Goal: Complete application form: Complete application form

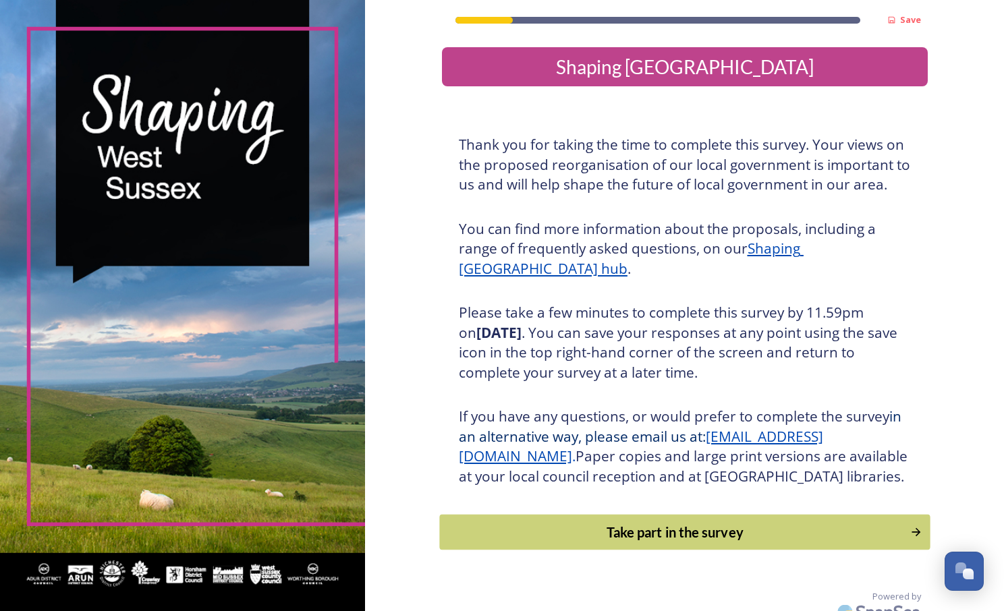
click at [660, 542] on div "Take part in the survey" at bounding box center [675, 532] width 456 height 20
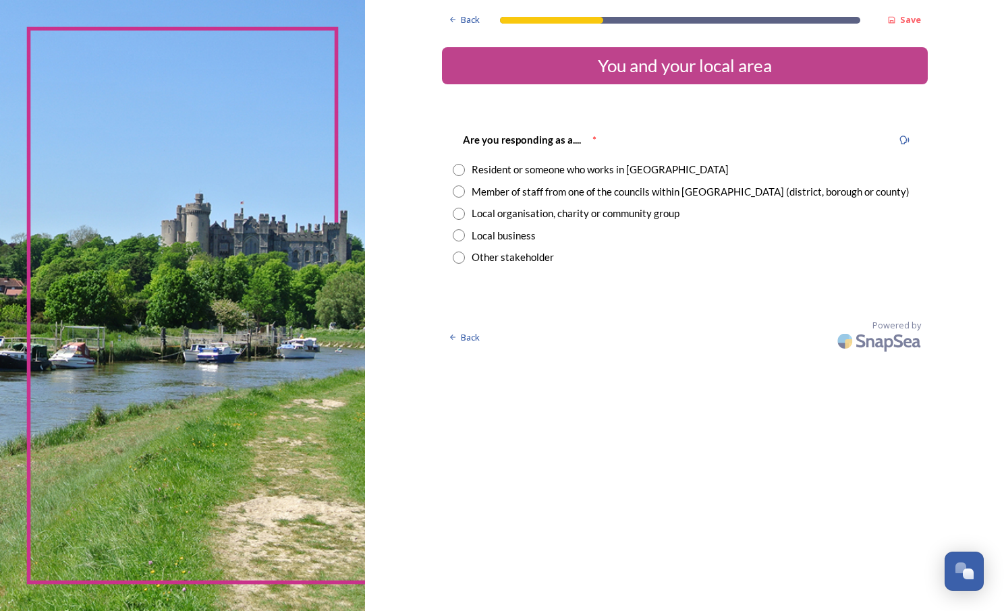
click at [462, 193] on input "radio" at bounding box center [459, 192] width 12 height 12
radio input "true"
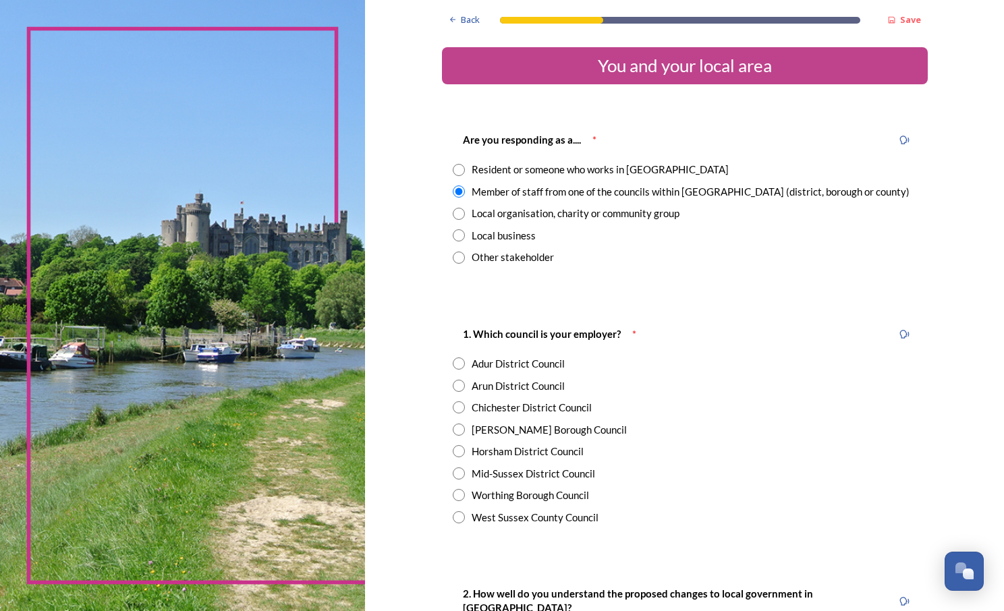
click at [537, 532] on div "1. Which council is your employer? * Adur District Council Arun District Counci…" at bounding box center [685, 425] width 486 height 226
click at [536, 523] on div "West Sussex County Council" at bounding box center [535, 518] width 127 height 16
radio input "true"
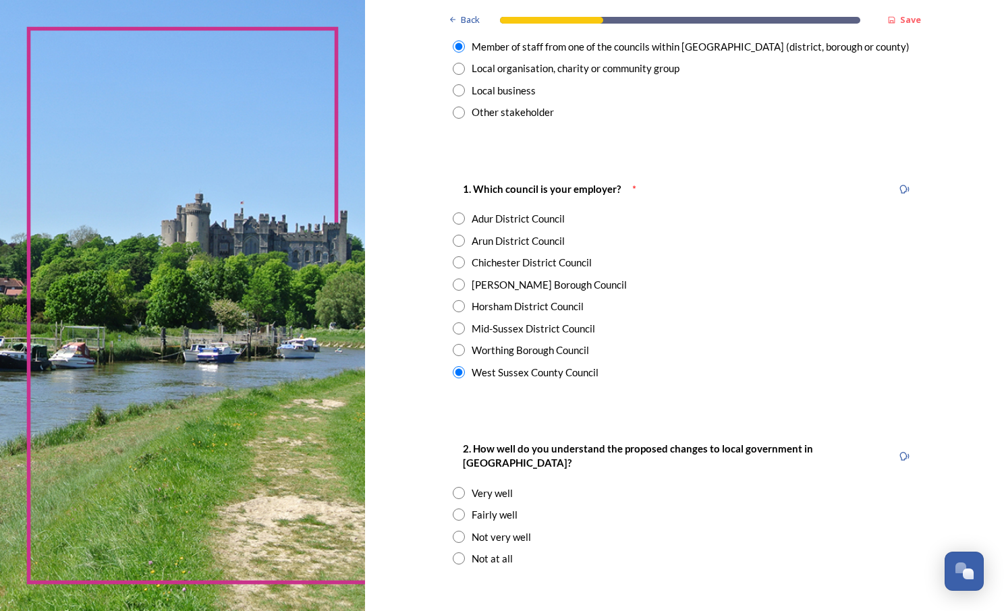
scroll to position [270, 0]
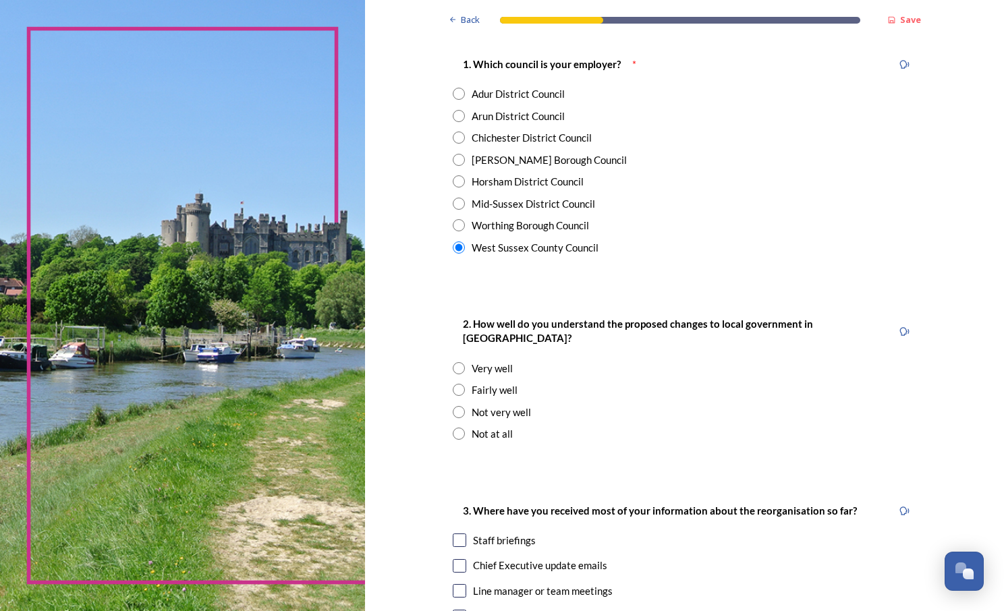
click at [475, 382] on div "Fairly well" at bounding box center [495, 390] width 46 height 16
radio input "true"
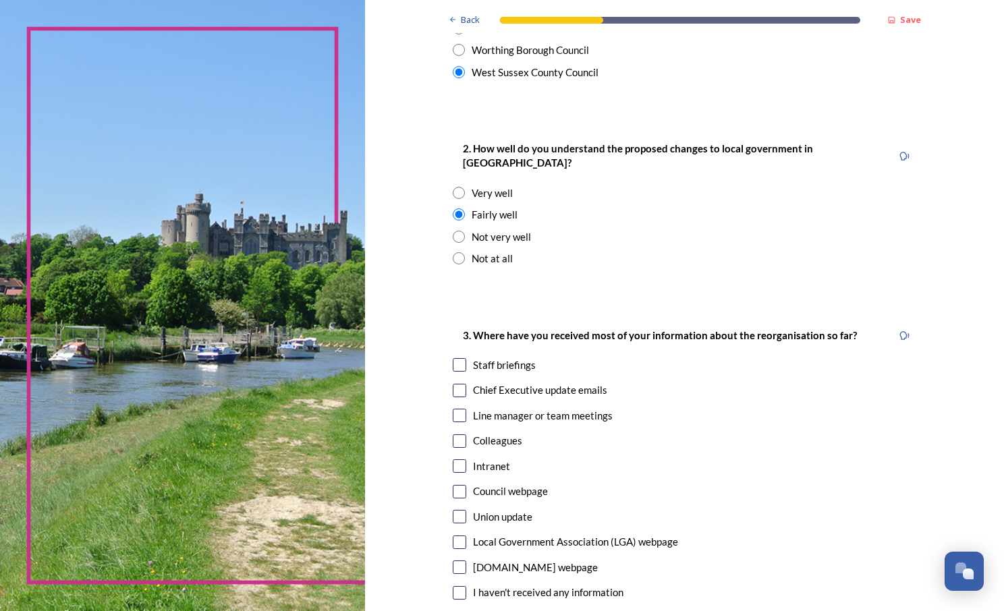
scroll to position [607, 0]
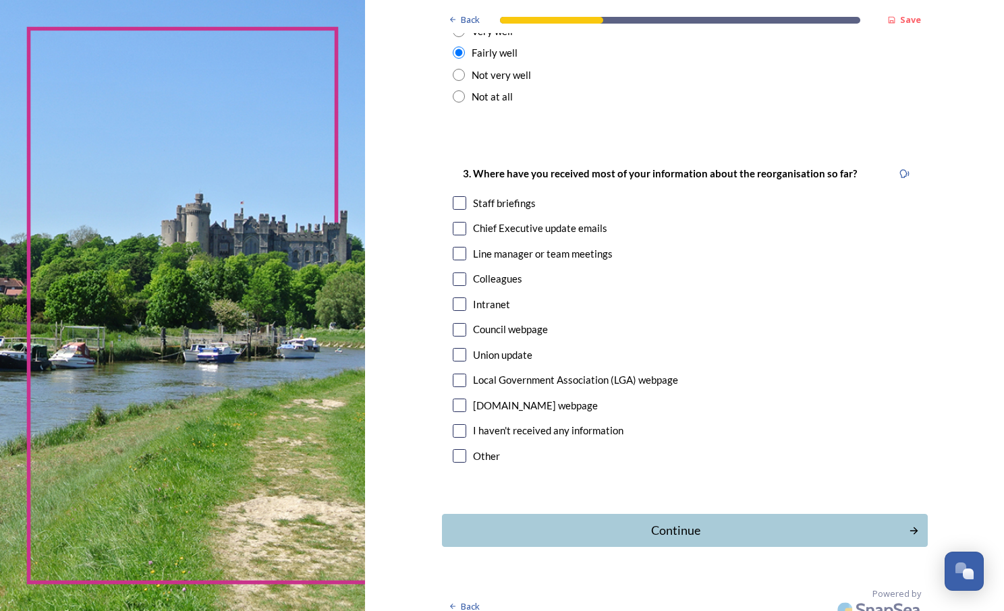
click at [455, 222] on input "checkbox" at bounding box center [459, 228] width 13 height 13
checkbox input "true"
click at [455, 196] on input "checkbox" at bounding box center [459, 202] width 13 height 13
checkbox input "true"
click at [457, 247] on input "checkbox" at bounding box center [459, 253] width 13 height 13
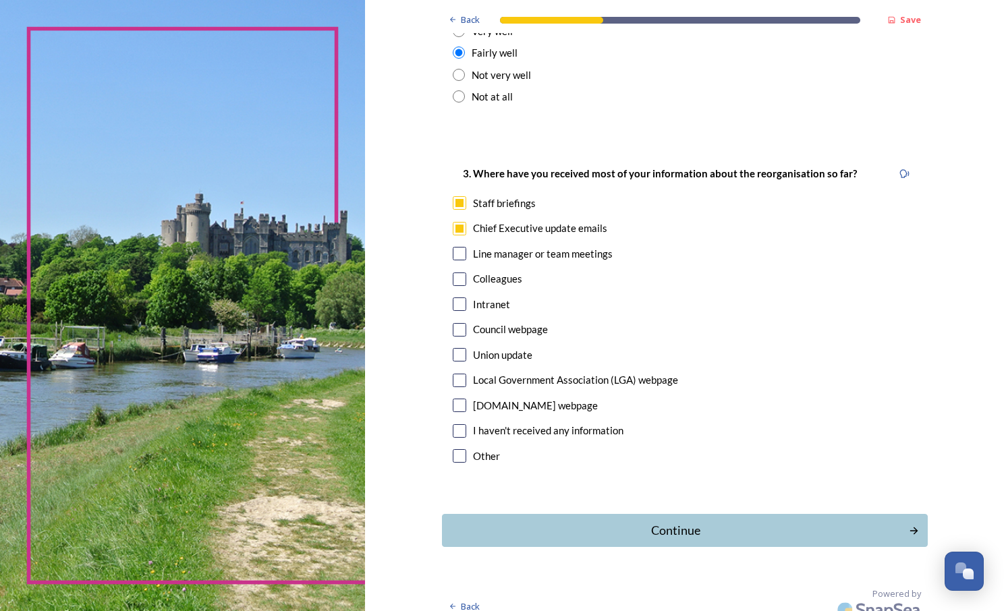
checkbox input "true"
click at [458, 323] on input "checkbox" at bounding box center [459, 329] width 13 height 13
checkbox input "true"
click at [604, 521] on div "Continue" at bounding box center [675, 530] width 457 height 18
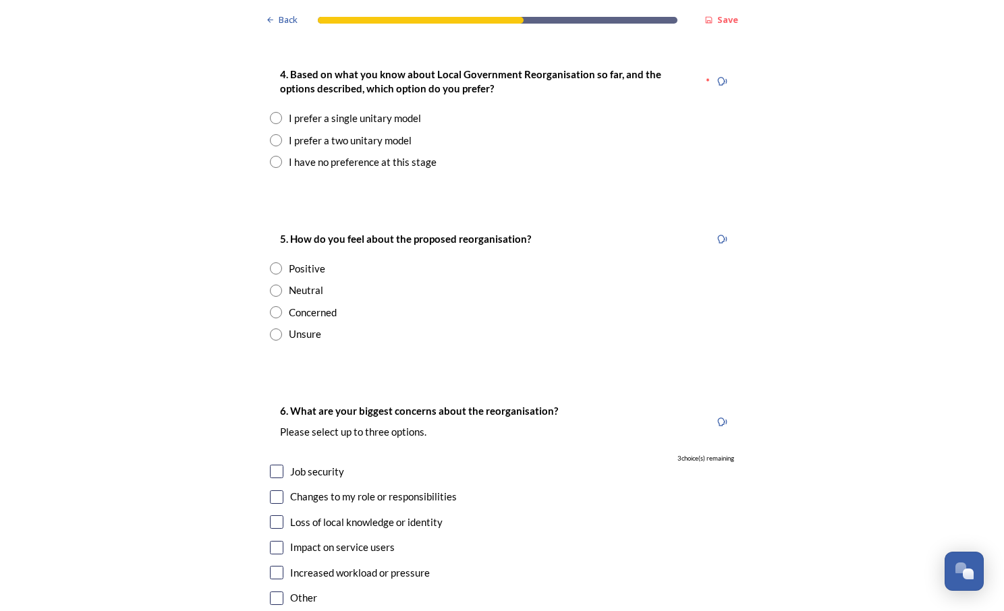
scroll to position [1686, 0]
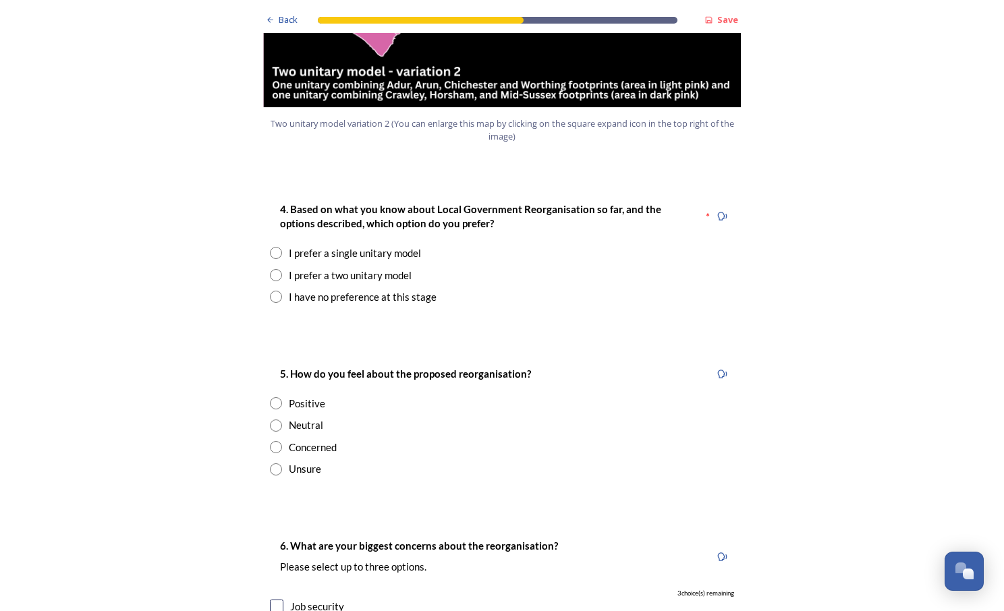
click at [273, 247] on input "radio" at bounding box center [276, 253] width 12 height 12
radio input "true"
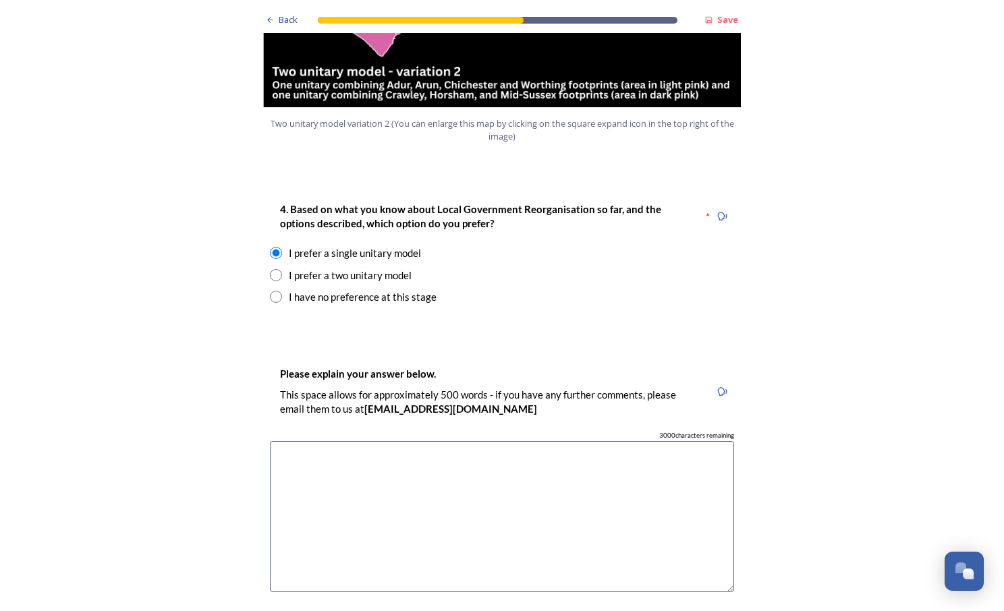
click at [444, 447] on textarea at bounding box center [502, 517] width 464 height 152
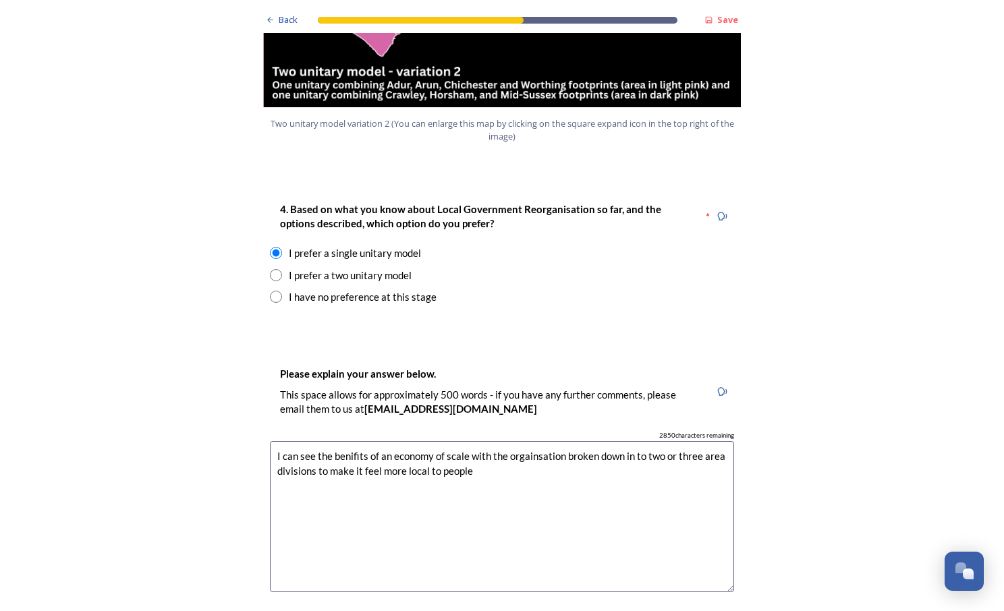
click at [437, 441] on textarea "I can see the benifits of an economy of scale with the orgainsation broken down…" at bounding box center [502, 517] width 464 height 152
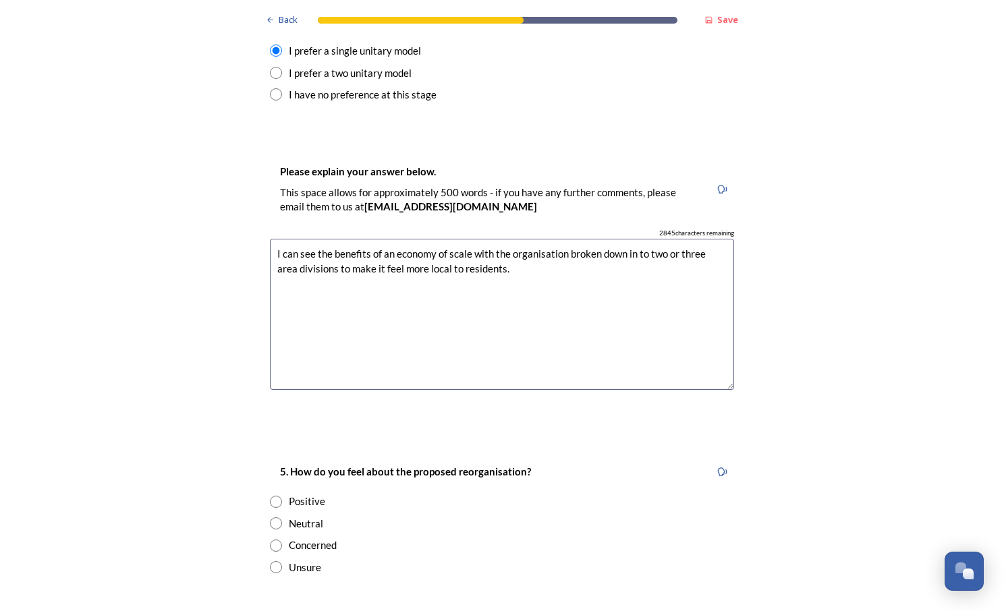
type textarea "I can see the benefits of an economy of scale with the organisation broken down…"
click at [293, 516] on div "Neutral" at bounding box center [306, 524] width 34 height 16
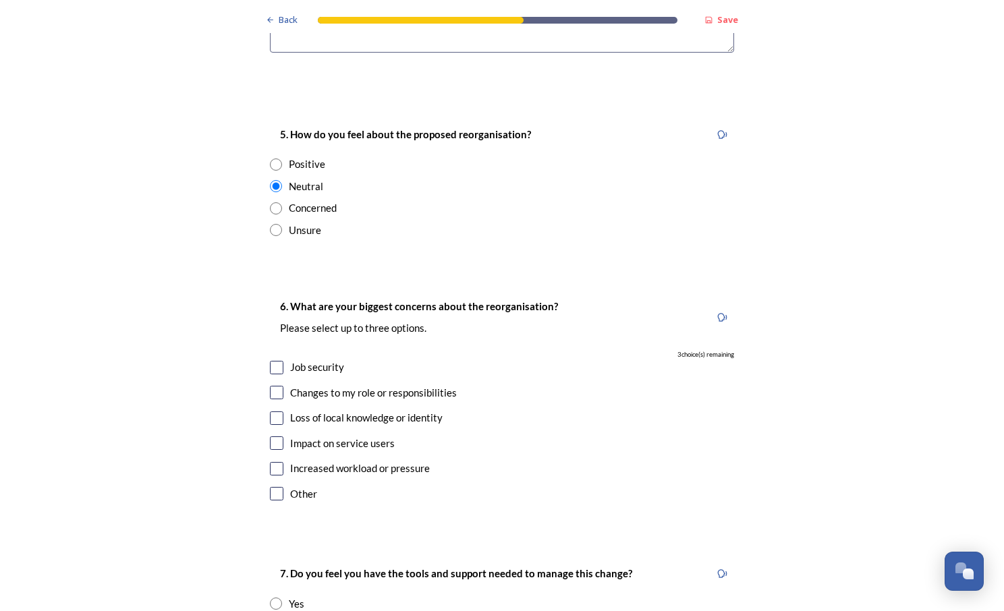
click at [302, 200] on div "Concerned" at bounding box center [313, 208] width 48 height 16
radio input "false"
radio input "true"
click at [273, 412] on input "checkbox" at bounding box center [276, 418] width 13 height 13
checkbox input "true"
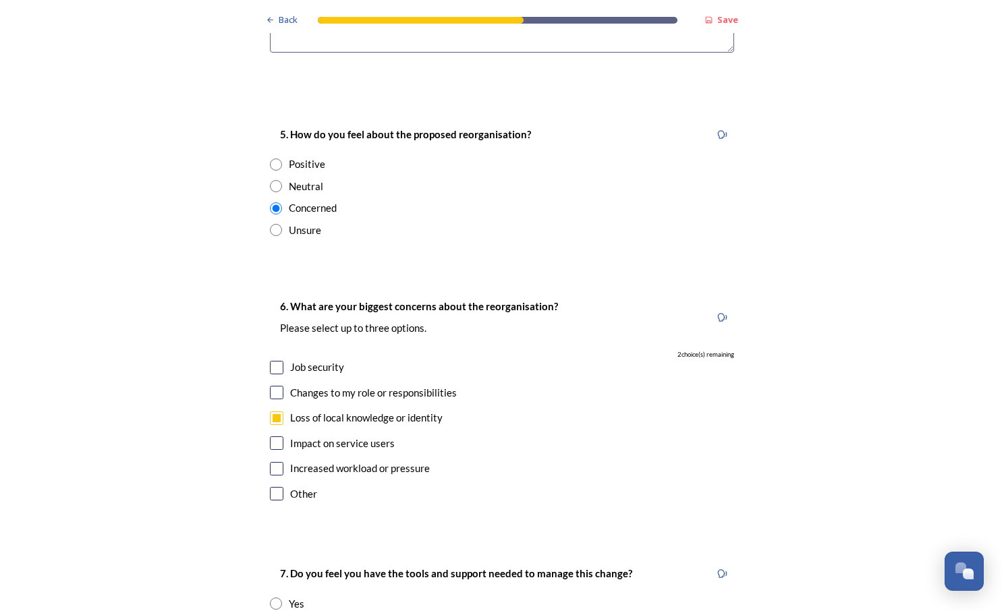
click at [277, 361] on input "checkbox" at bounding box center [276, 367] width 13 height 13
checkbox input "true"
click at [274, 386] on input "checkbox" at bounding box center [276, 392] width 13 height 13
checkbox input "true"
click at [275, 436] on input "checkbox" at bounding box center [276, 442] width 13 height 13
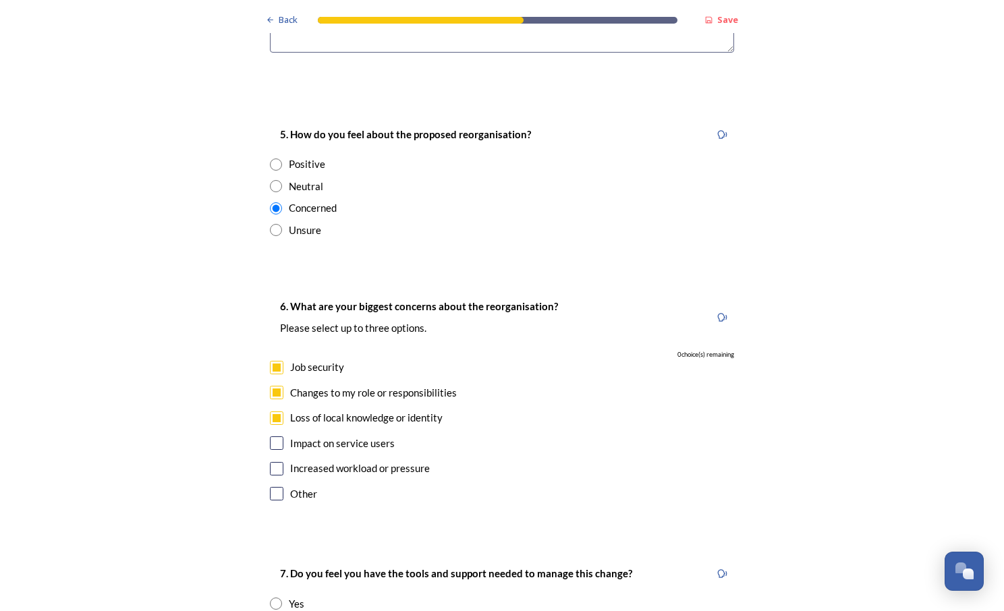
click at [275, 436] on input "checkbox" at bounding box center [276, 442] width 13 height 13
checkbox input "false"
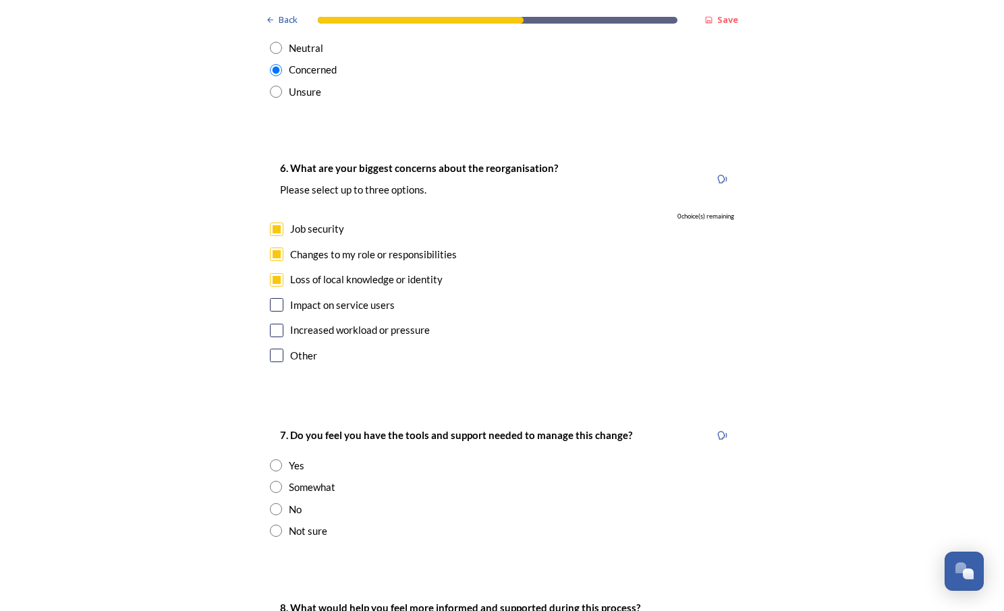
scroll to position [2496, 0]
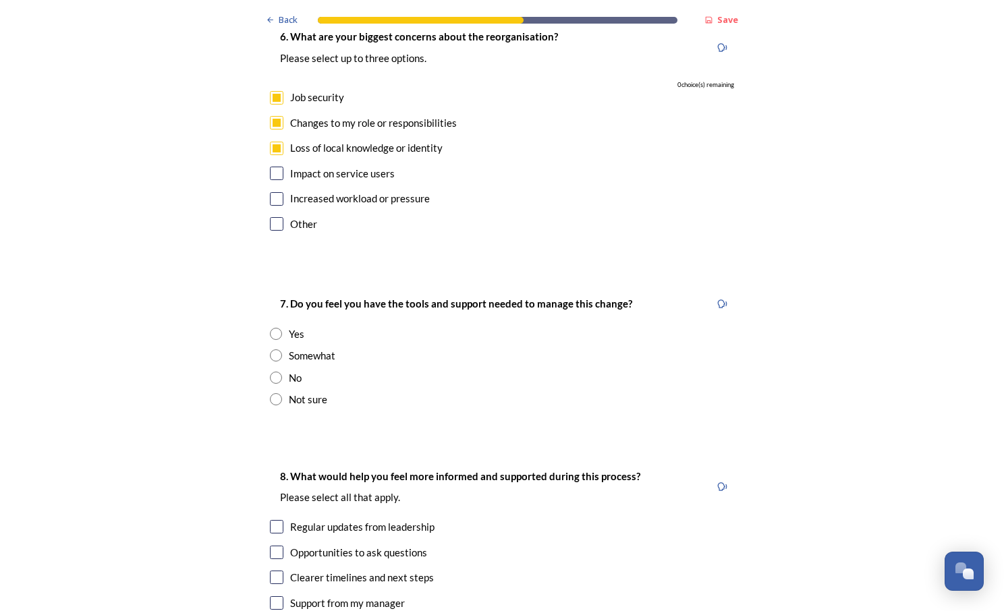
click at [272, 349] on input "radio" at bounding box center [276, 355] width 12 height 12
radio input "true"
click at [270, 393] on input "radio" at bounding box center [276, 399] width 12 height 12
radio input "true"
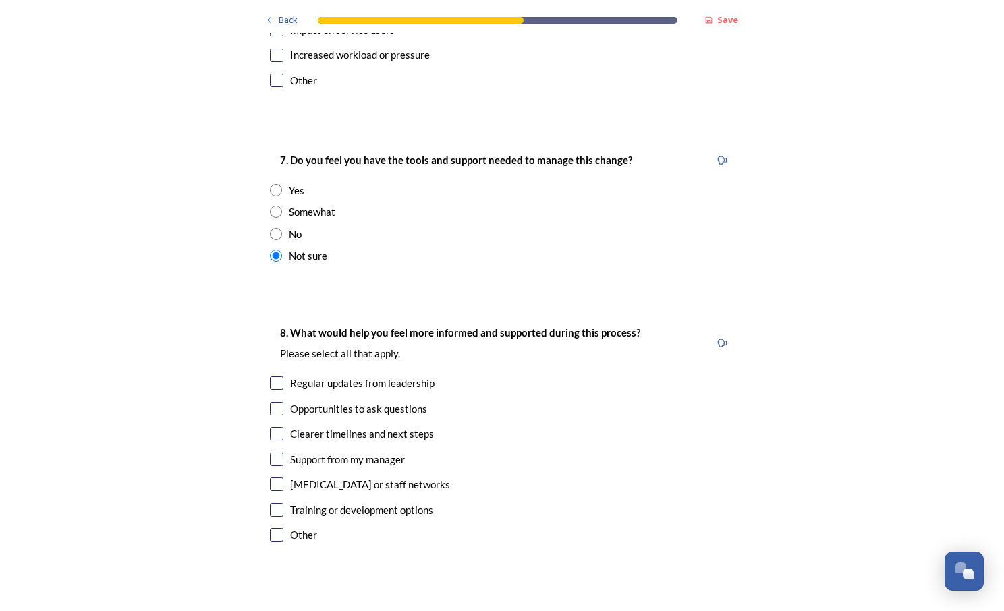
scroll to position [2766, 0]
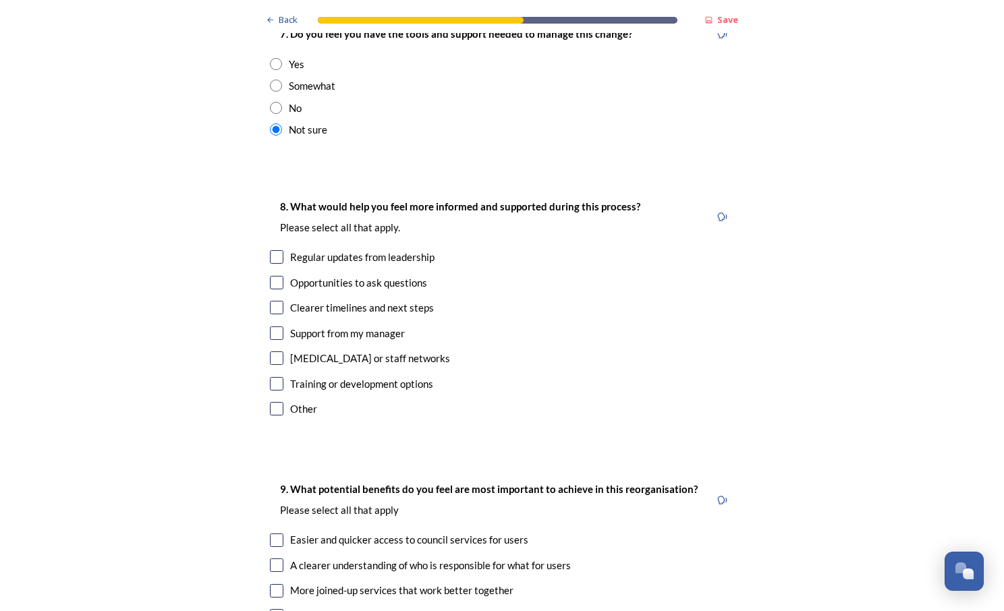
click at [276, 250] on input "checkbox" at bounding box center [276, 256] width 13 height 13
checkbox input "true"
click at [272, 301] on input "checkbox" at bounding box center [276, 307] width 13 height 13
checkbox input "true"
click at [275, 377] on input "checkbox" at bounding box center [276, 383] width 13 height 13
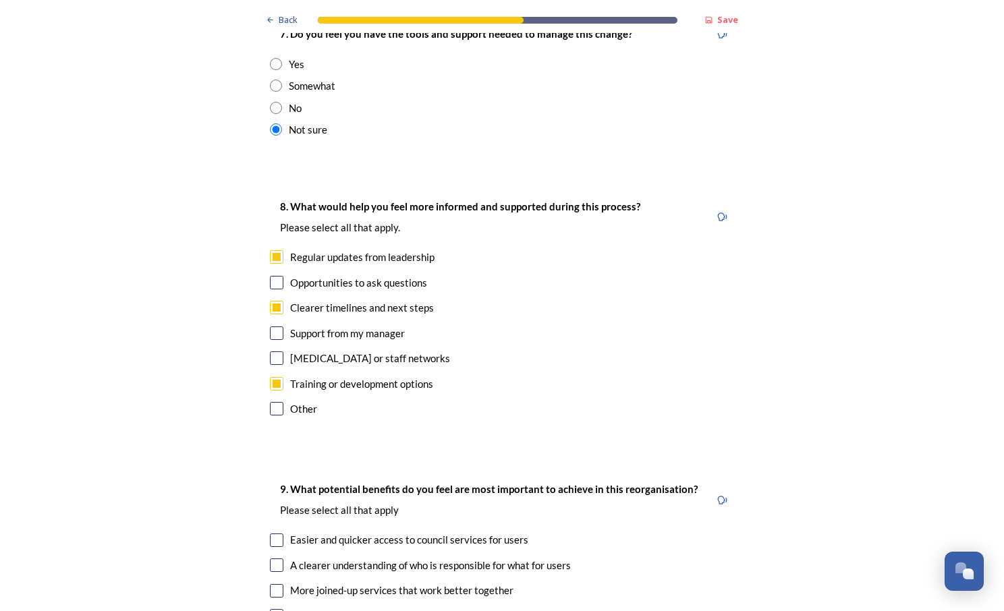
click at [275, 377] on input "checkbox" at bounding box center [276, 383] width 13 height 13
checkbox input "false"
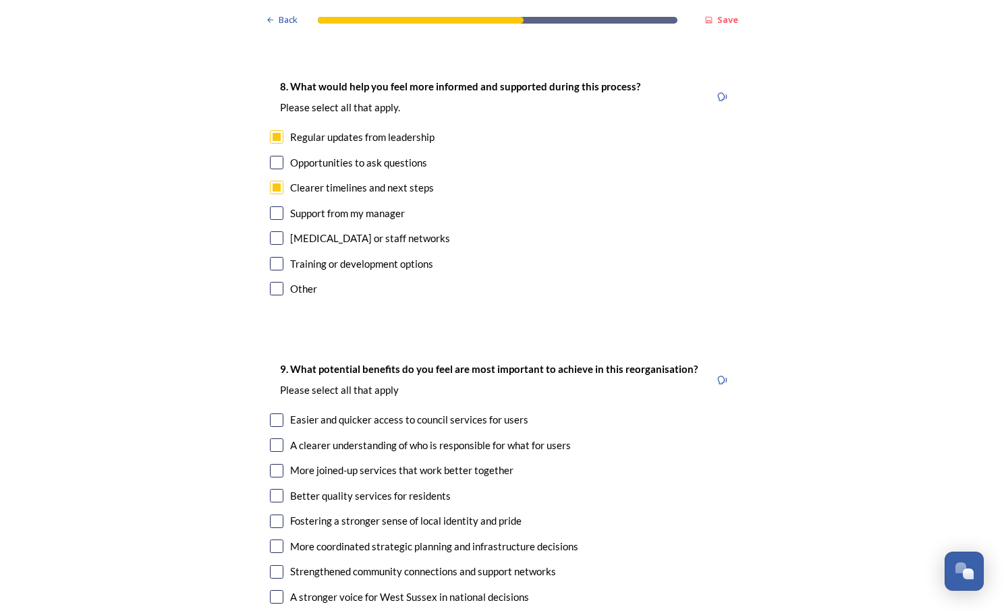
scroll to position [3036, 0]
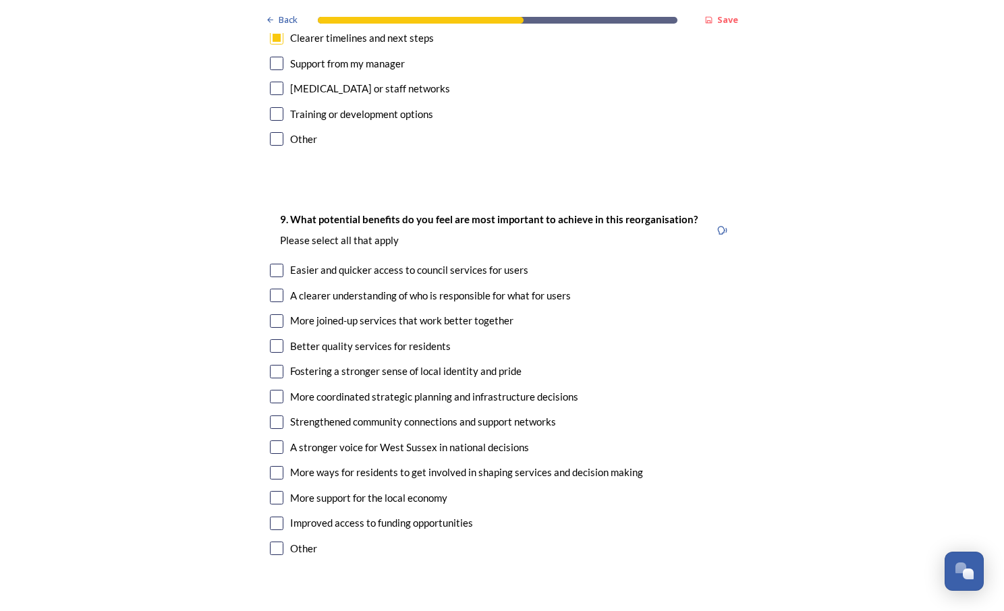
click at [271, 289] on input "checkbox" at bounding box center [276, 295] width 13 height 13
checkbox input "true"
click at [271, 441] on input "checkbox" at bounding box center [276, 447] width 13 height 13
checkbox input "true"
click at [270, 517] on input "checkbox" at bounding box center [276, 523] width 13 height 13
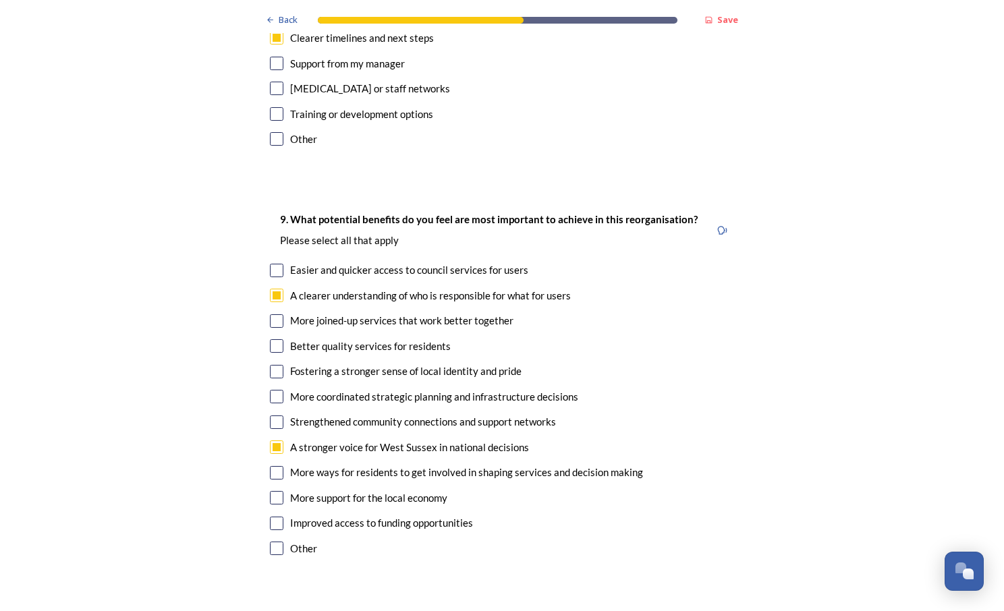
checkbox input "true"
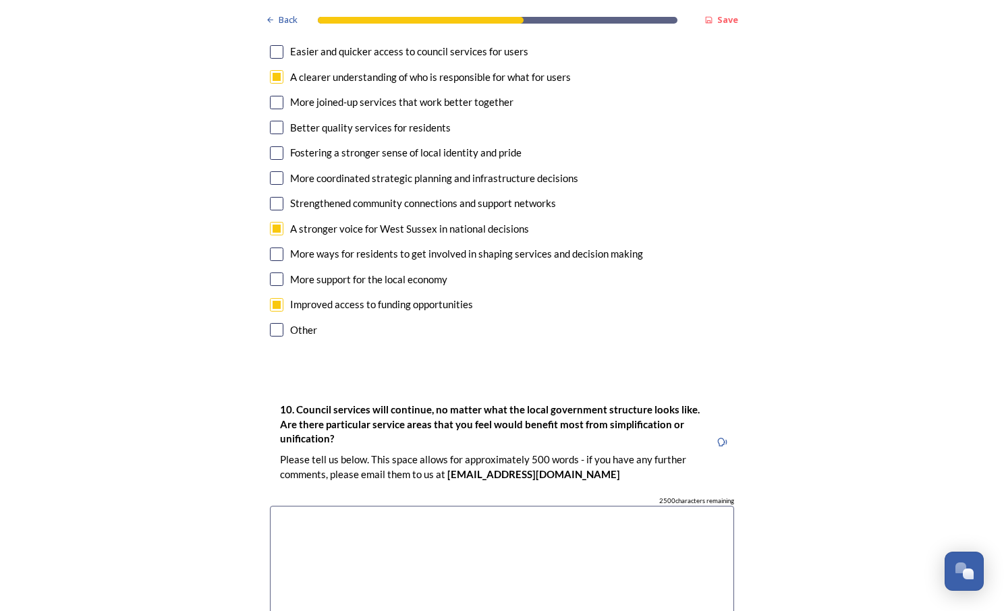
scroll to position [3373, 0]
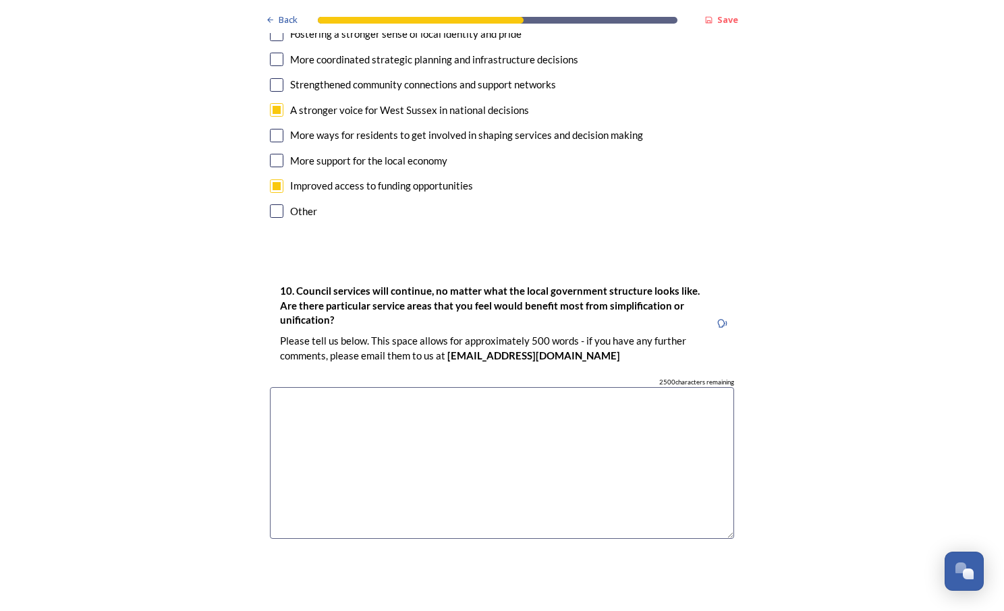
click at [357, 387] on textarea at bounding box center [502, 463] width 464 height 152
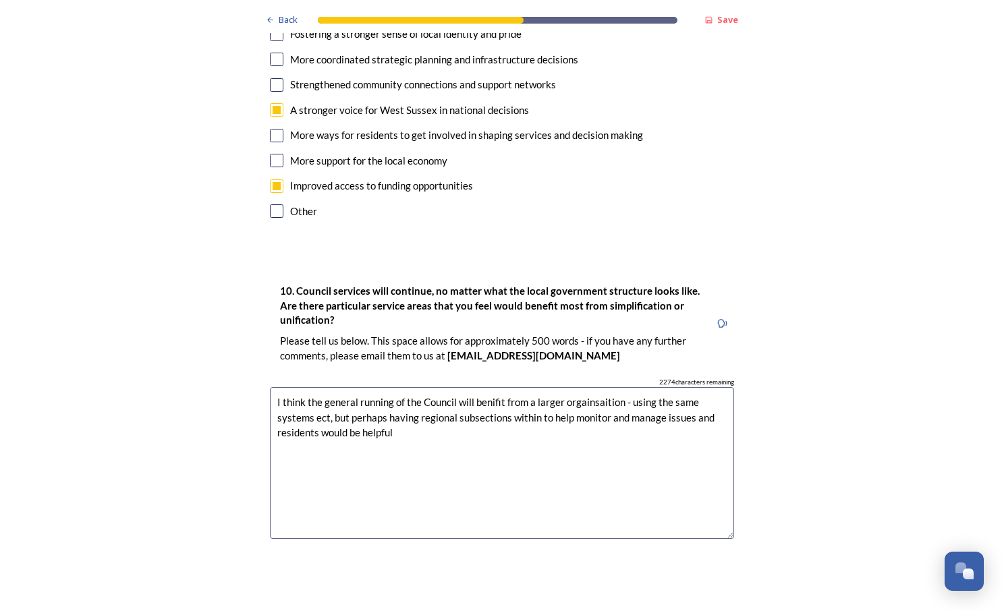
click at [318, 399] on textarea "I think the general running of the Council will benifit from a larger orgainsai…" at bounding box center [502, 463] width 464 height 152
click at [451, 395] on textarea "I think the general running of the Council will benifit from a larger orgainsai…" at bounding box center [502, 463] width 464 height 152
drag, startPoint x: 357, startPoint y: 411, endPoint x: 265, endPoint y: 364, distance: 102.9
click at [270, 387] on textarea "I think the general running of the Council will benefit from a larger orgainsai…" at bounding box center [502, 463] width 464 height 152
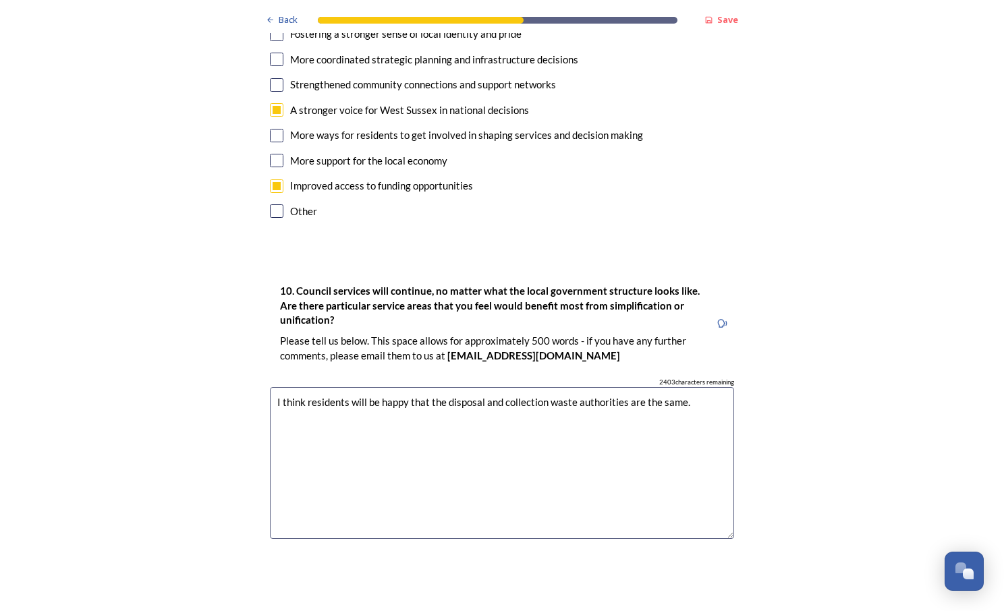
click at [691, 387] on textarea "I think residents will be happy that the disposal and collection waste authorit…" at bounding box center [502, 463] width 464 height 152
click at [671, 387] on textarea "I think residents will be happy that the disposal and collection waste authorit…" at bounding box center [502, 463] width 464 height 152
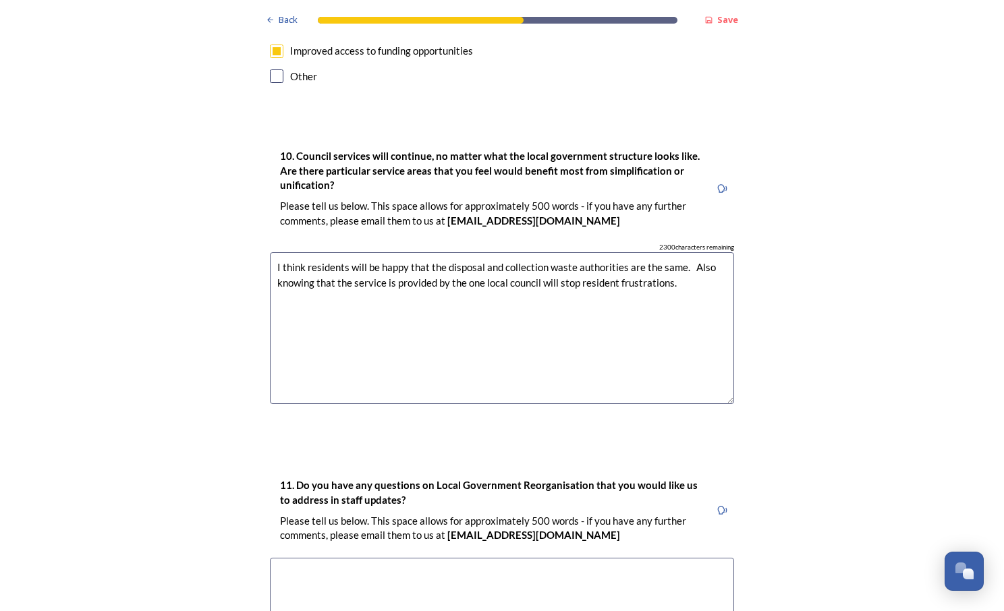
scroll to position [3710, 0]
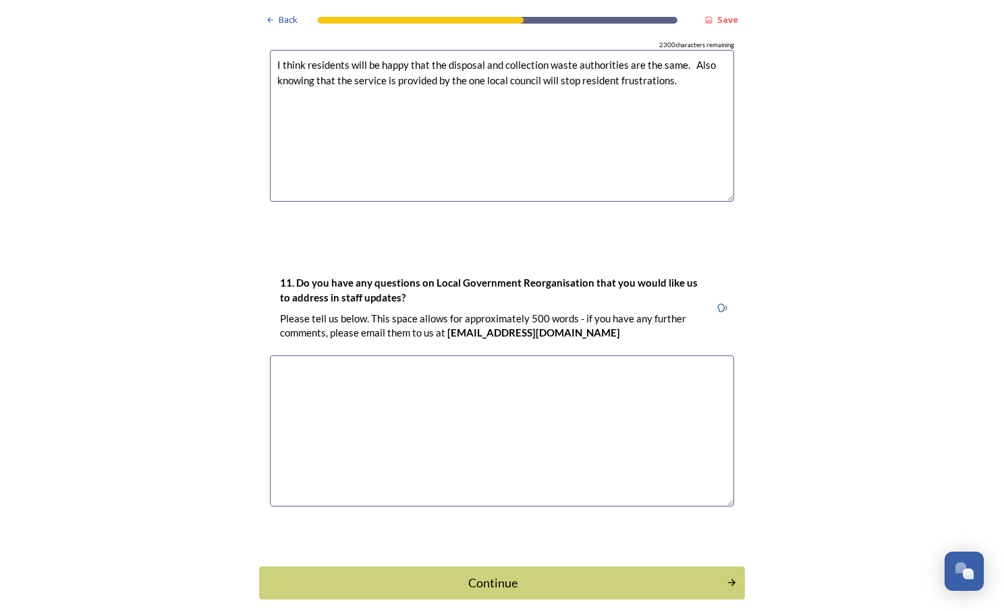
type textarea "I think residents will be happy that the disposal and collection waste authorit…"
click at [516, 356] on textarea at bounding box center [502, 432] width 464 height 152
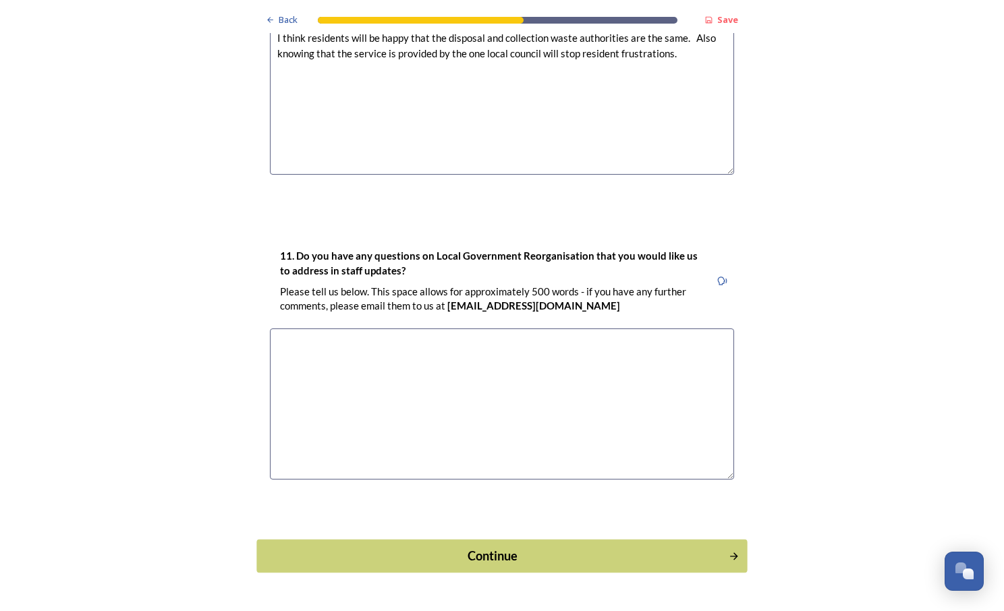
click at [621, 540] on button "Continue" at bounding box center [501, 556] width 490 height 33
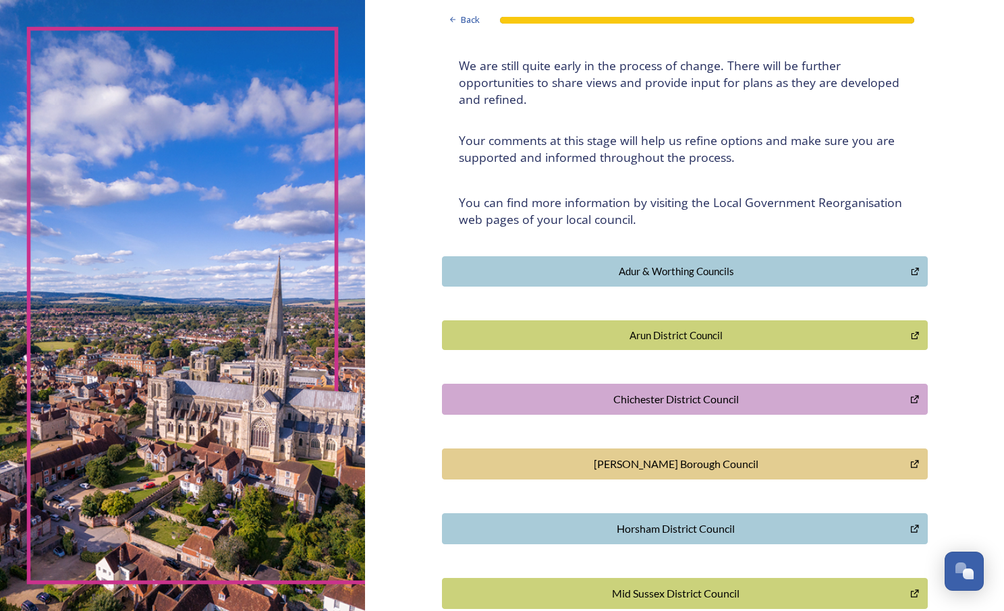
scroll to position [0, 0]
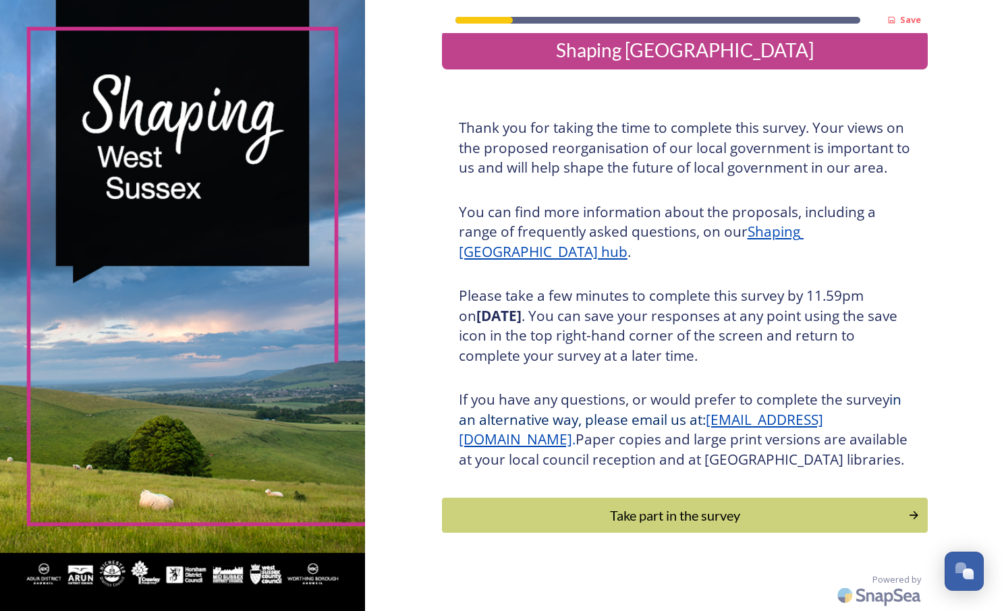
scroll to position [37, 0]
click at [687, 526] on button "Take part in the survey" at bounding box center [684, 516] width 490 height 36
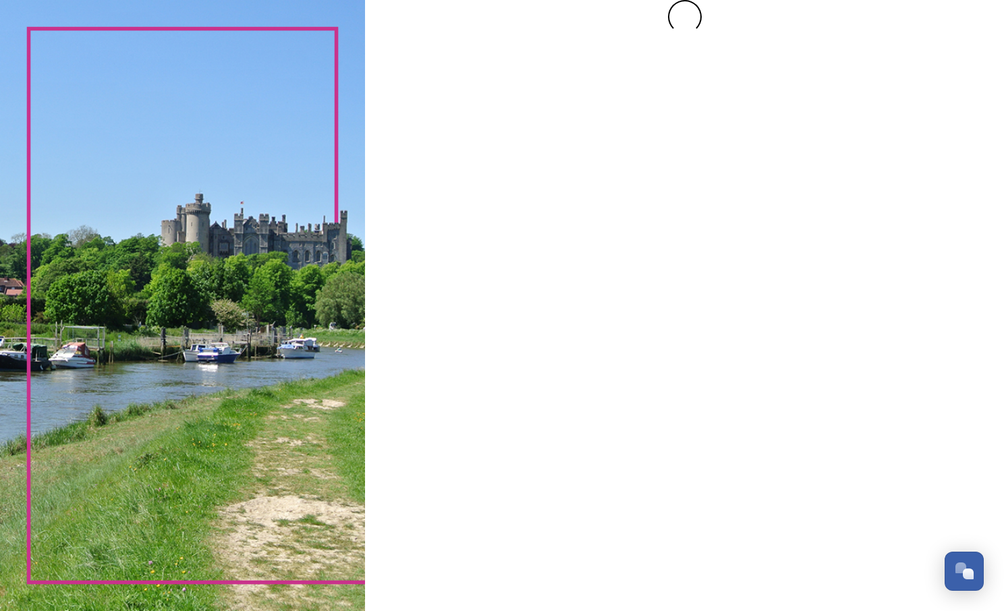
scroll to position [0, 0]
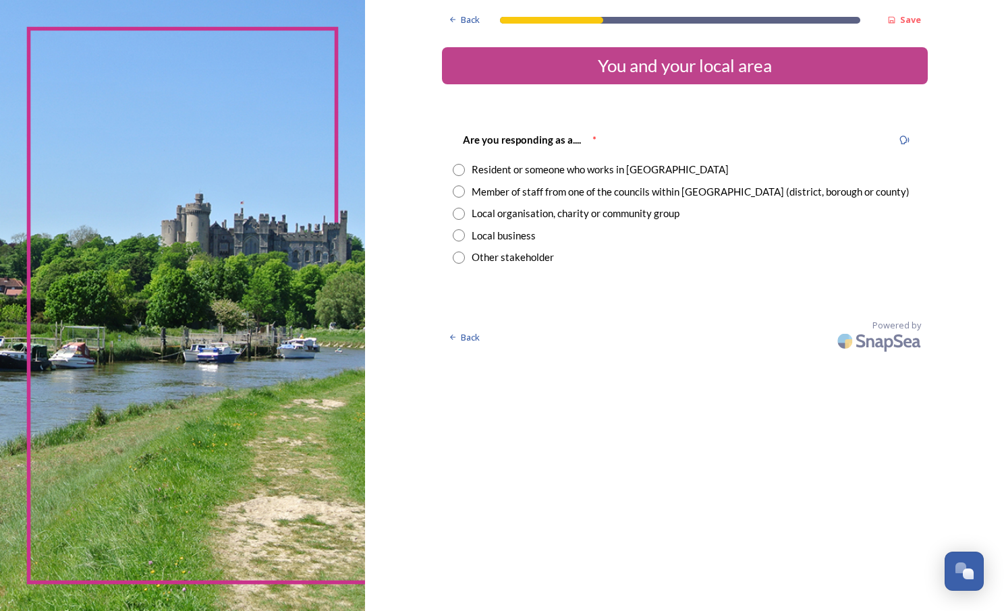
click at [465, 169] on div "Resident or someone who works in [GEOGRAPHIC_DATA]" at bounding box center [685, 170] width 464 height 16
radio input "true"
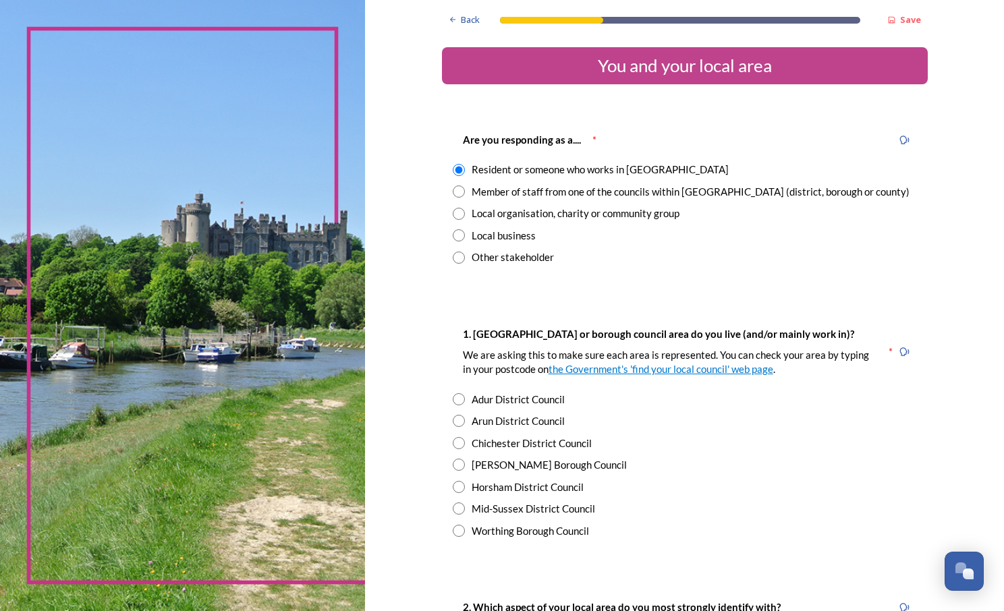
click at [501, 424] on div "Arun District Council" at bounding box center [518, 422] width 93 height 16
radio input "true"
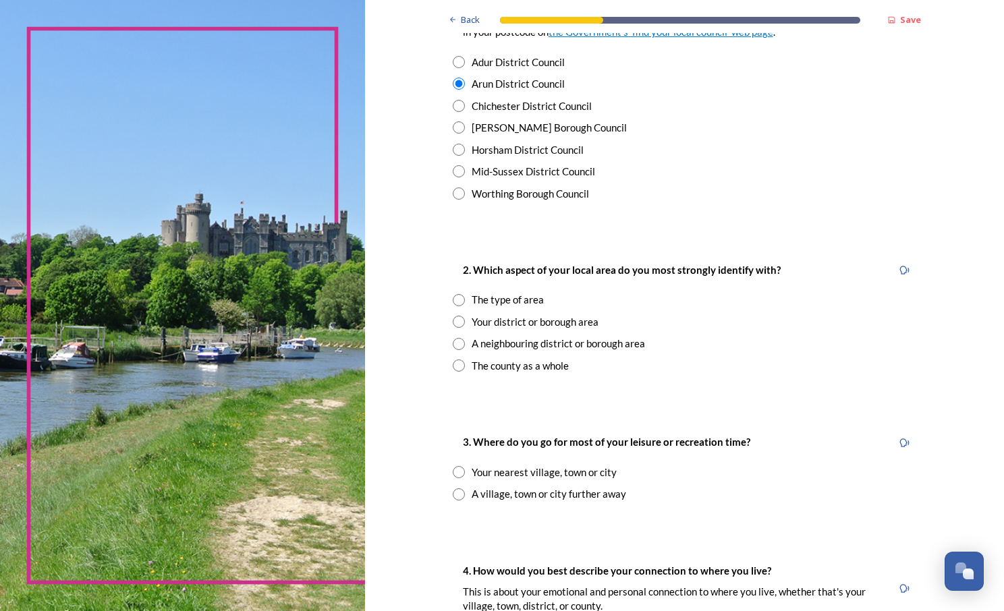
click at [501, 371] on div "The county as a whole" at bounding box center [520, 366] width 97 height 16
radio input "true"
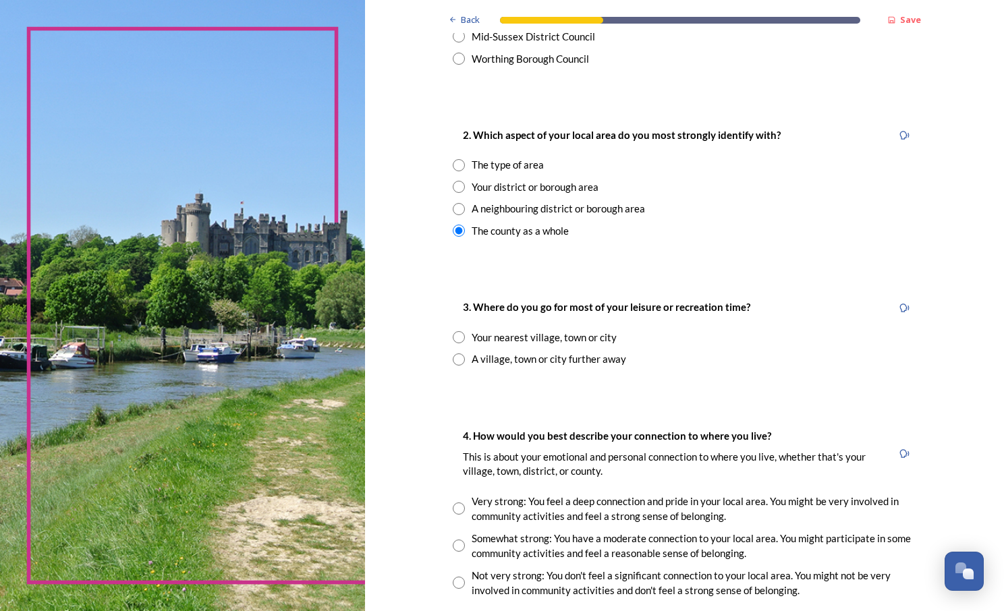
click at [512, 339] on div "Your nearest village, town or city" at bounding box center [544, 338] width 145 height 16
radio input "true"
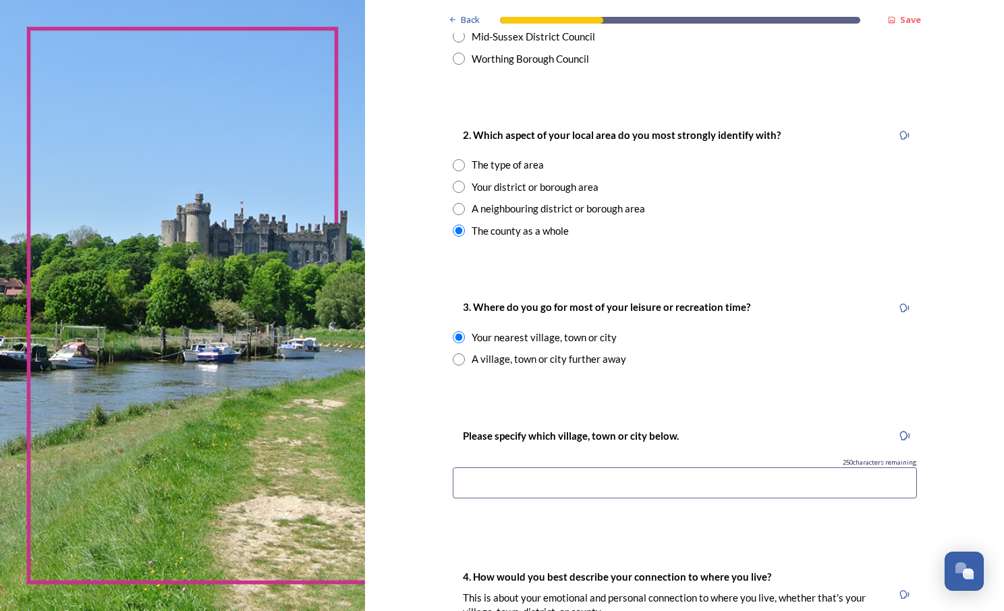
click at [656, 484] on input at bounding box center [685, 482] width 464 height 31
type input "C"
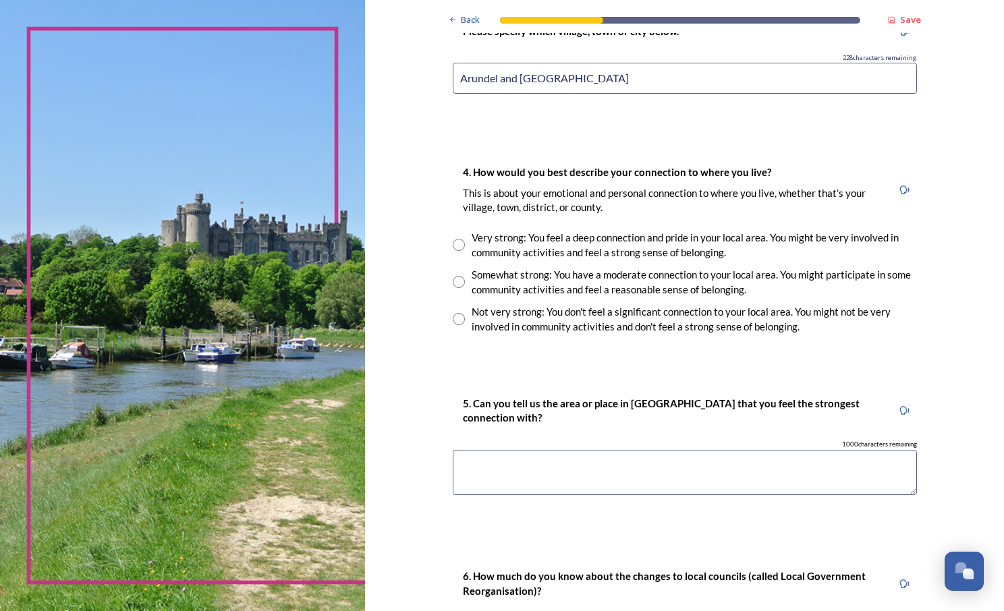
type input "Arundel and Chichester"
click at [480, 246] on div "Very strong: You feel a deep connection and pride in your local area. You might…" at bounding box center [694, 245] width 445 height 30
radio input "true"
click at [634, 470] on textarea at bounding box center [685, 472] width 464 height 45
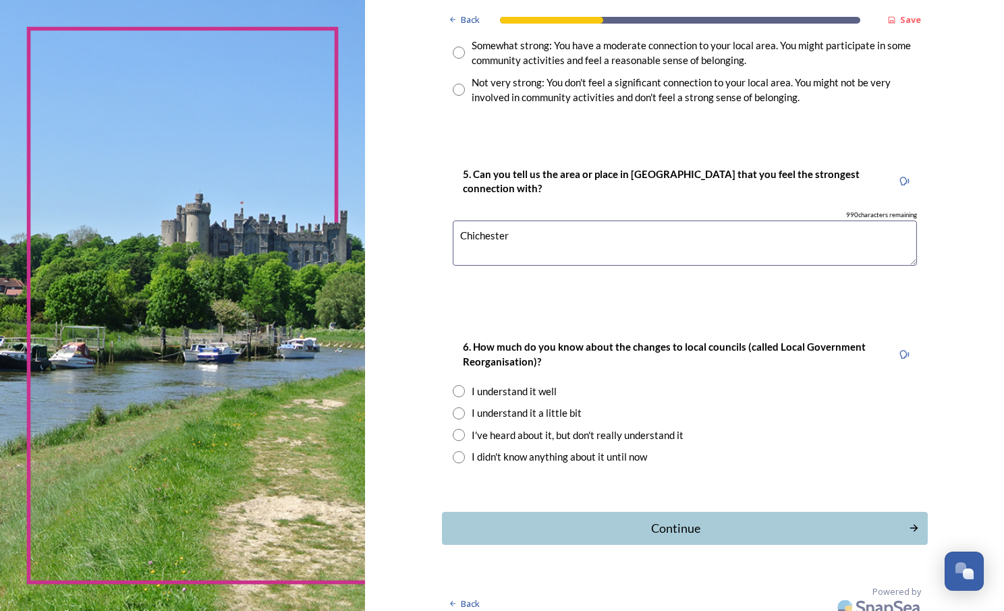
scroll to position [1118, 0]
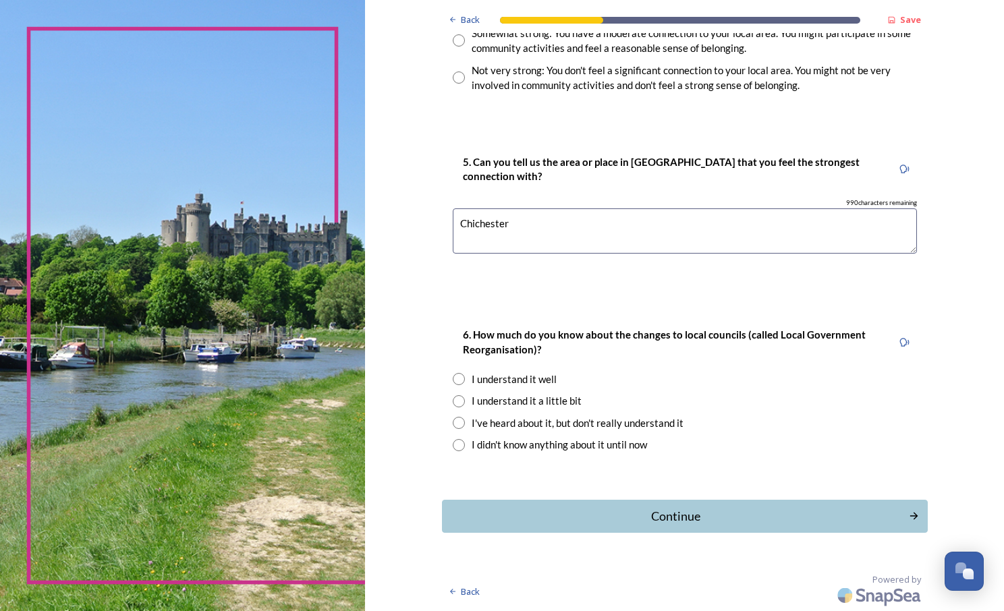
type textarea "Chichester"
click at [512, 380] on div "I understand it well" at bounding box center [514, 380] width 85 height 16
radio input "true"
click at [669, 510] on div "Continue" at bounding box center [675, 516] width 457 height 18
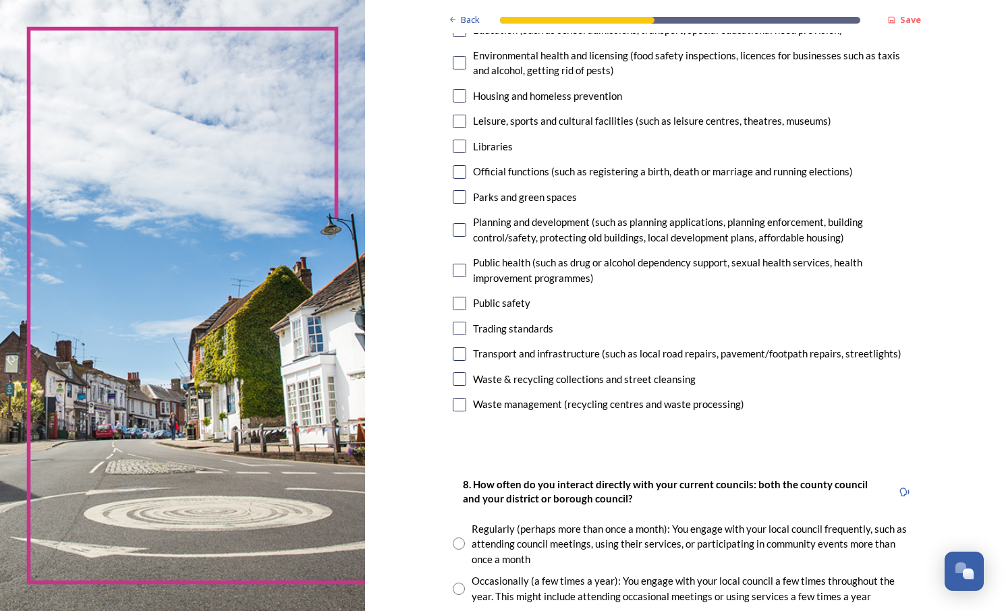
scroll to position [202, 0]
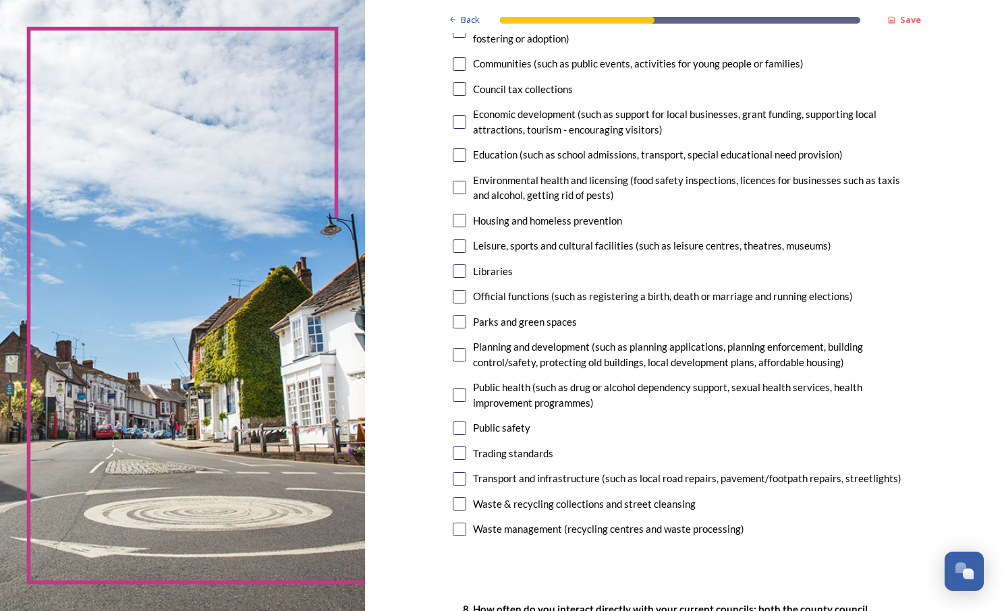
click at [526, 503] on div "Waste & recycling collections and street cleansing" at bounding box center [584, 505] width 223 height 16
checkbox input "true"
click at [461, 529] on input "checkbox" at bounding box center [459, 529] width 13 height 13
checkbox input "true"
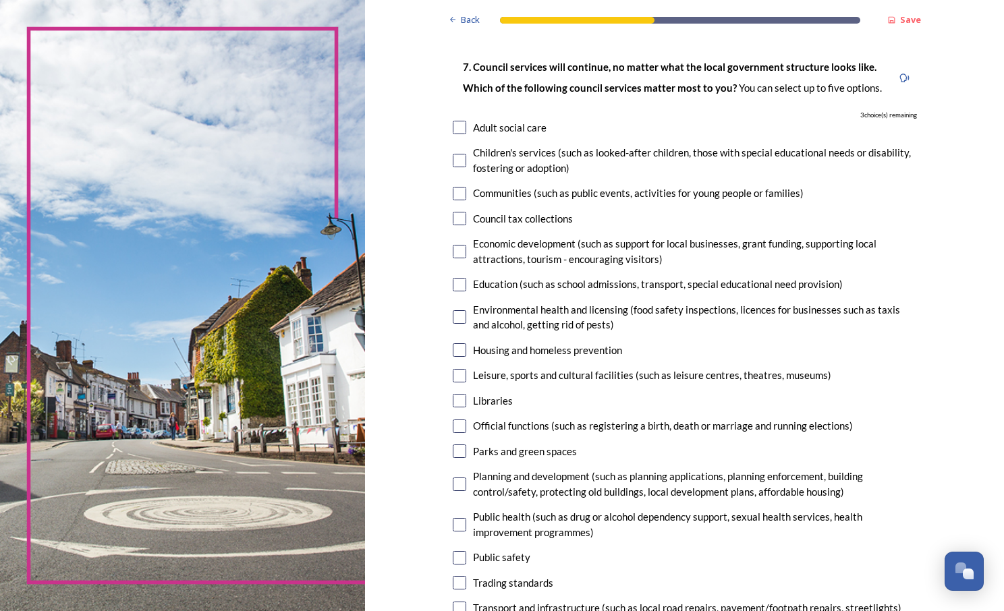
scroll to position [135, 0]
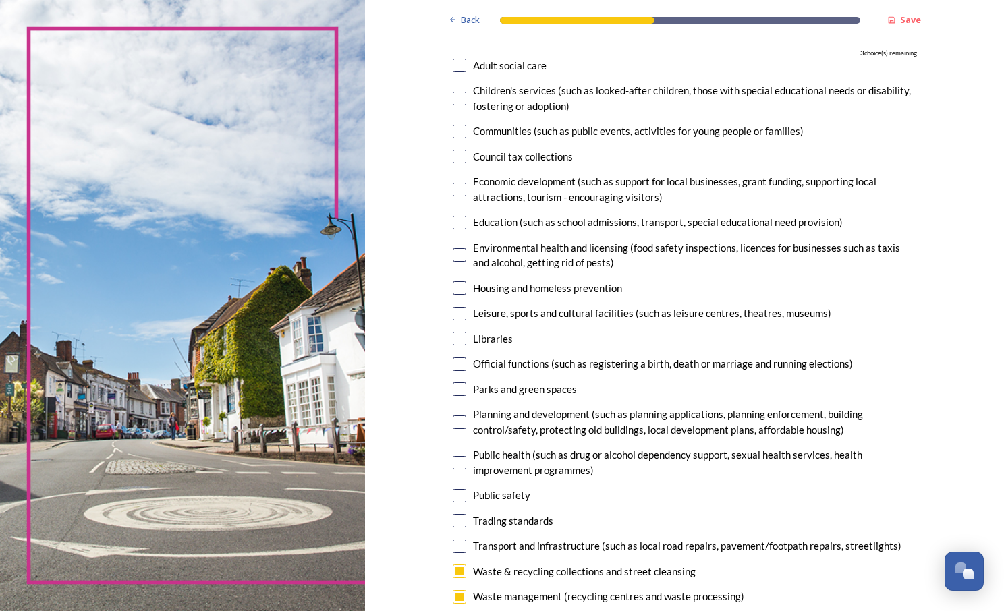
click at [453, 498] on input "checkbox" at bounding box center [459, 495] width 13 height 13
checkbox input "true"
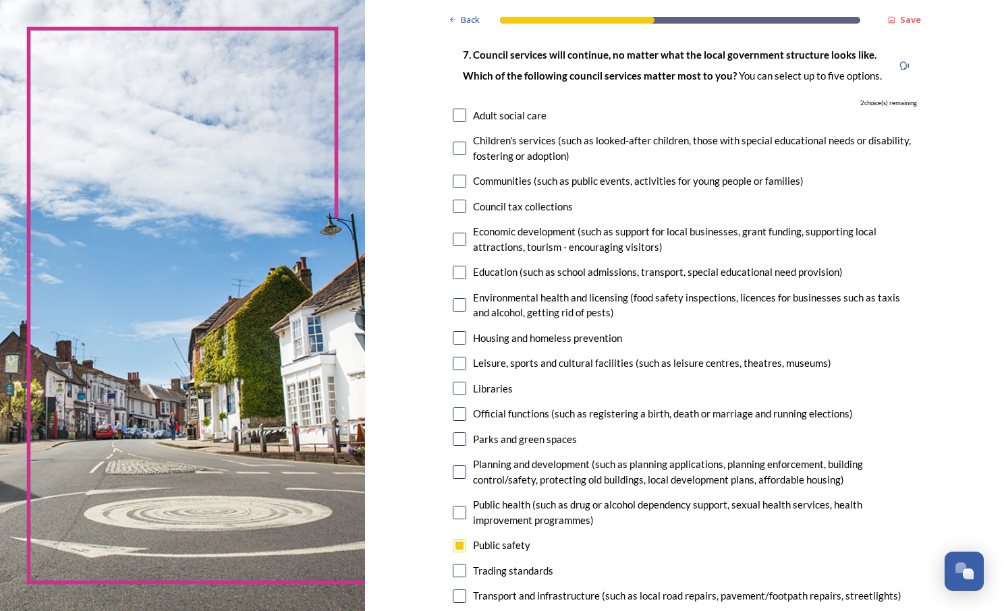
scroll to position [0, 0]
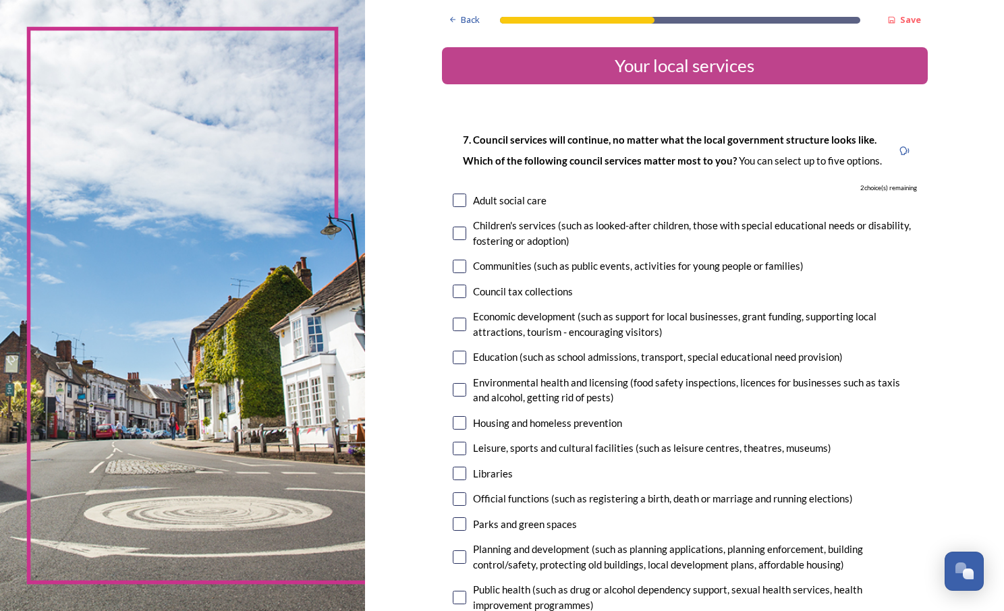
click at [457, 449] on input "checkbox" at bounding box center [459, 448] width 13 height 13
checkbox input "true"
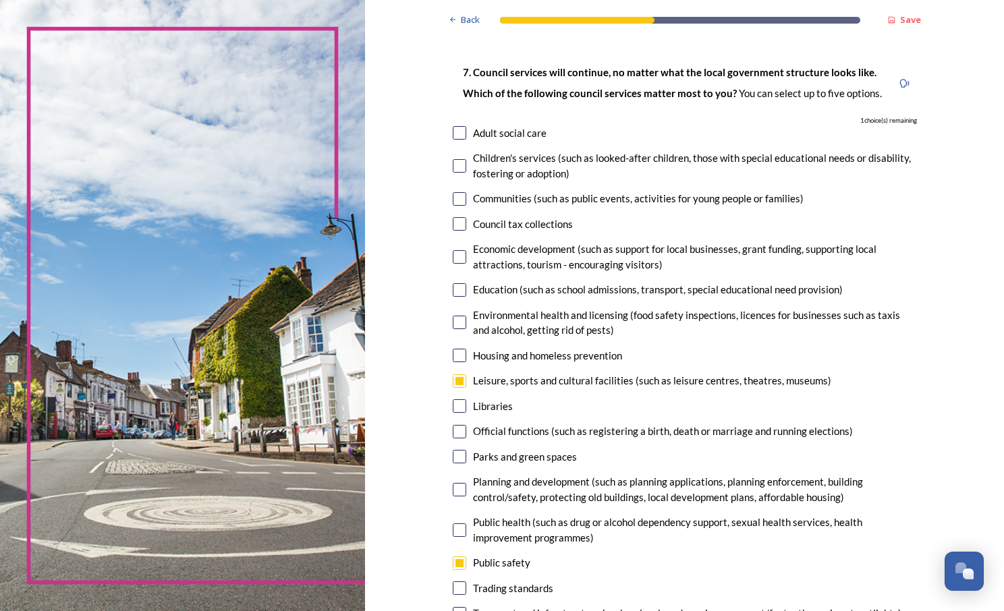
click at [461, 483] on div at bounding box center [459, 489] width 13 height 13
checkbox input "true"
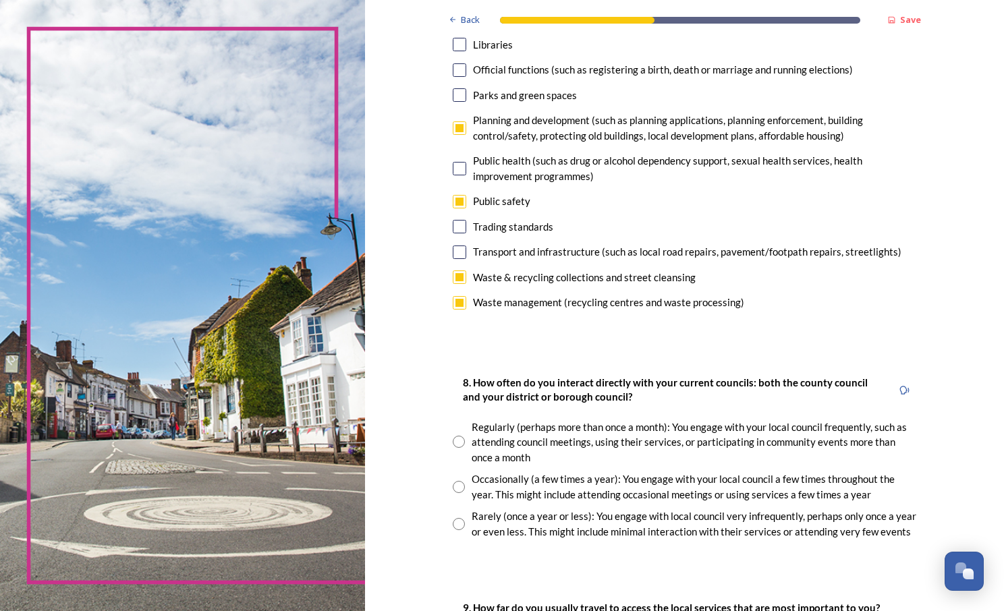
scroll to position [540, 0]
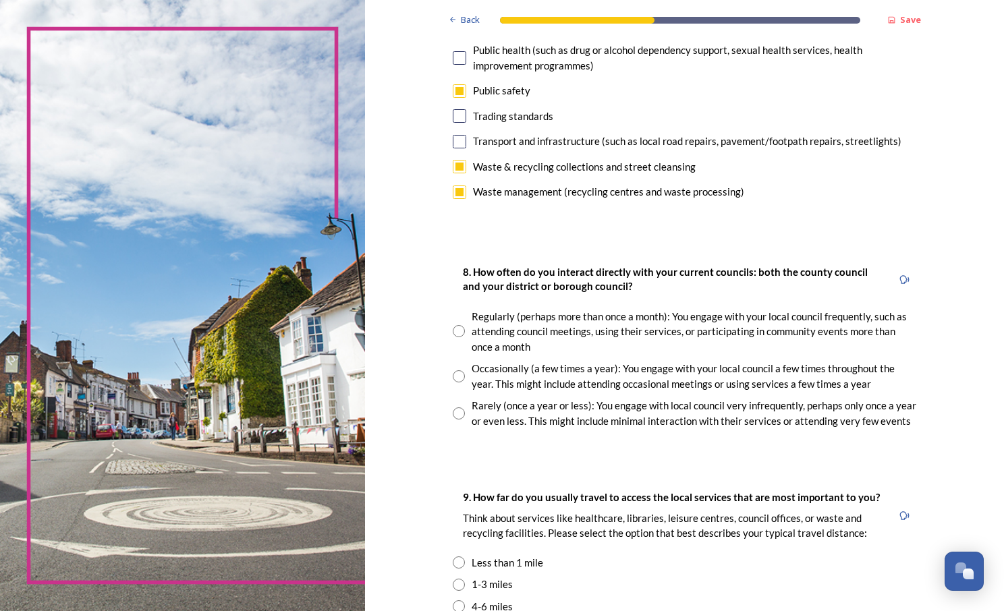
click at [457, 417] on input "radio" at bounding box center [459, 413] width 12 height 12
radio input "true"
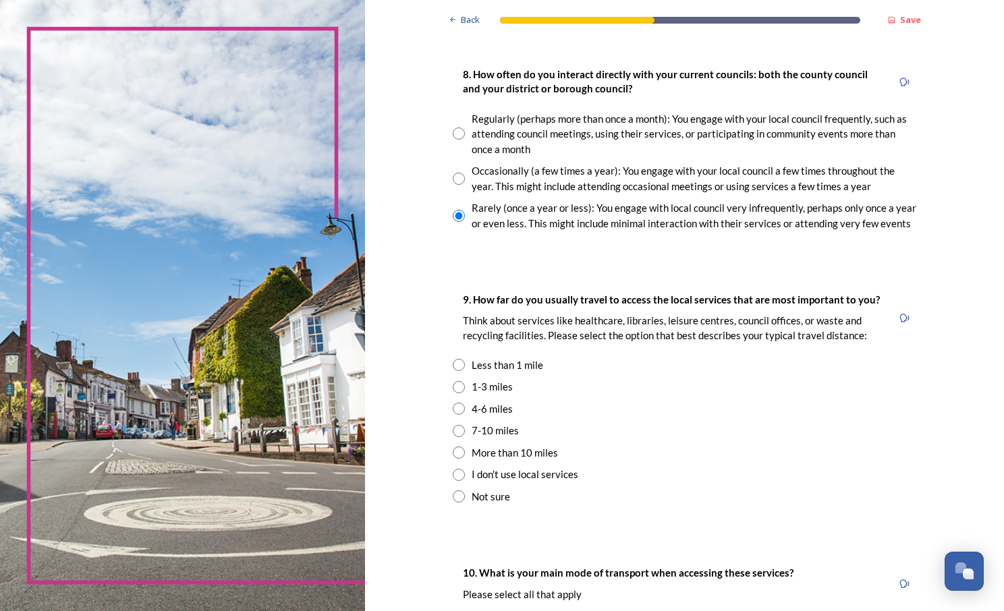
scroll to position [810, 0]
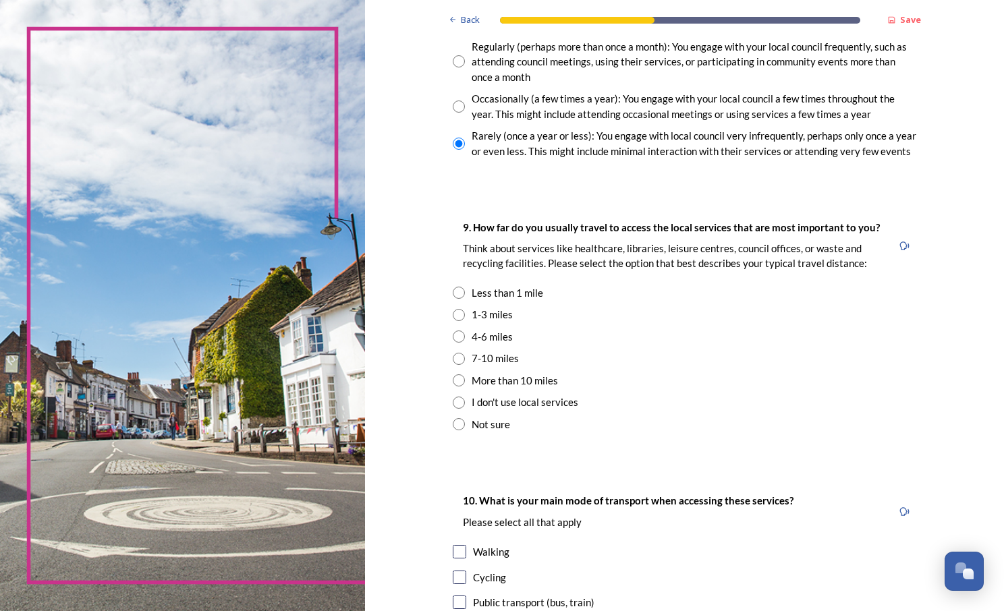
click at [456, 362] on input "radio" at bounding box center [459, 359] width 12 height 12
radio input "true"
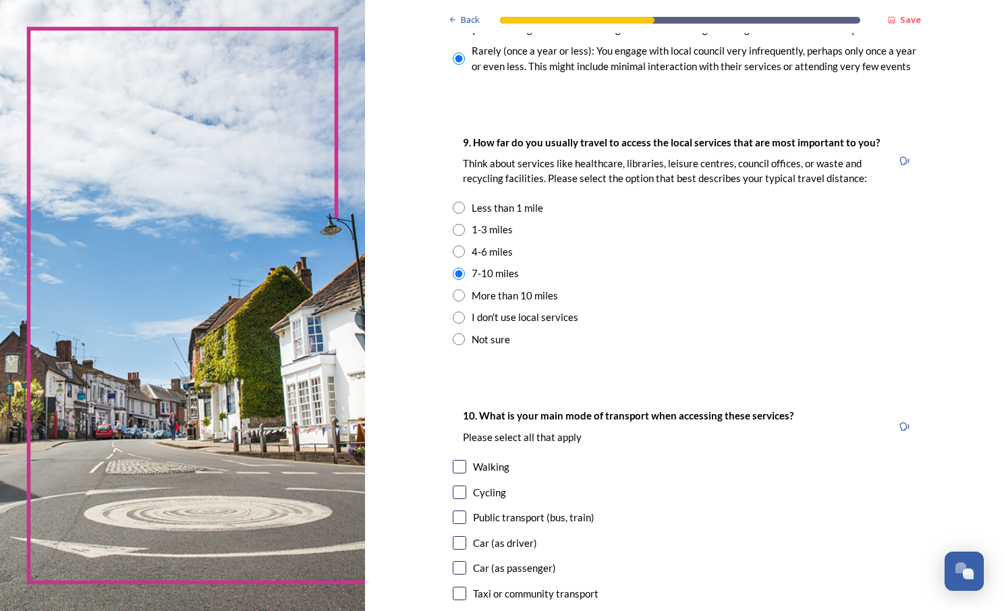
scroll to position [1012, 0]
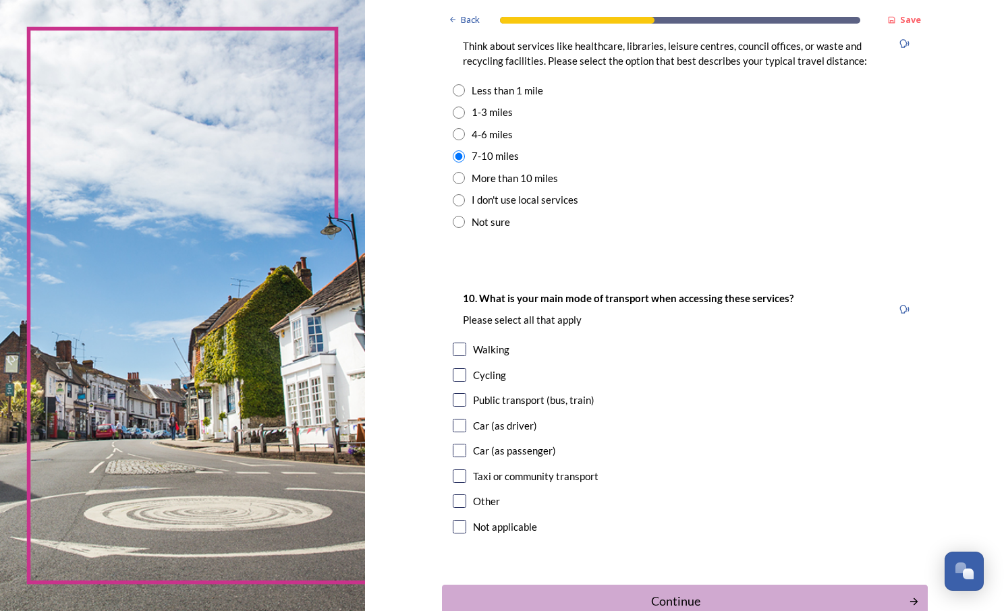
click at [454, 358] on div "10. What is your main mode of transport when accessing these services? Please s…" at bounding box center [685, 414] width 486 height 275
click at [455, 402] on input "checkbox" at bounding box center [459, 399] width 13 height 13
checkbox input "true"
click at [459, 432] on input "checkbox" at bounding box center [459, 425] width 13 height 13
checkbox input "true"
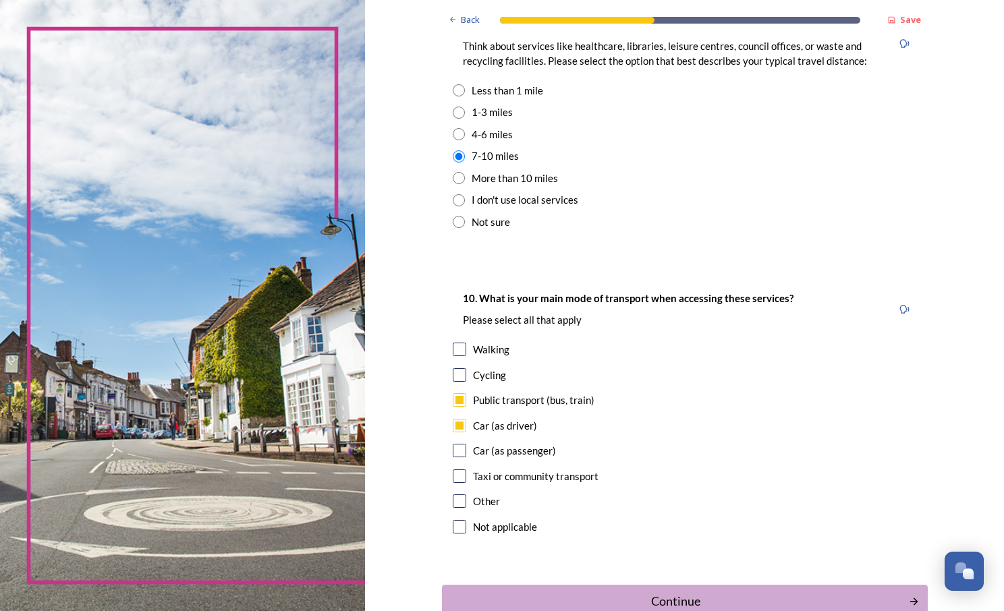
click at [457, 453] on input "checkbox" at bounding box center [459, 450] width 13 height 13
checkbox input "true"
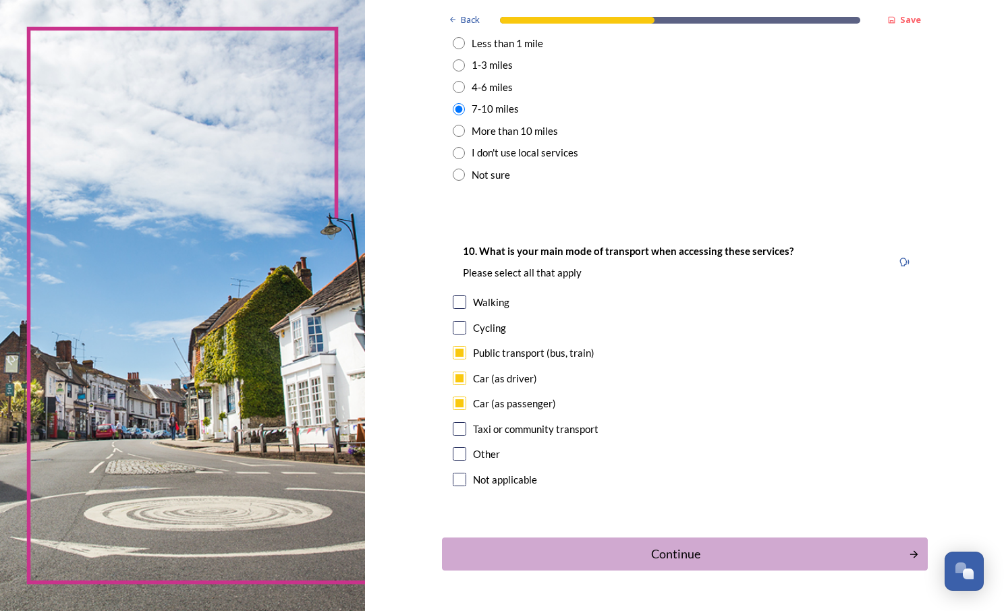
scroll to position [1097, 0]
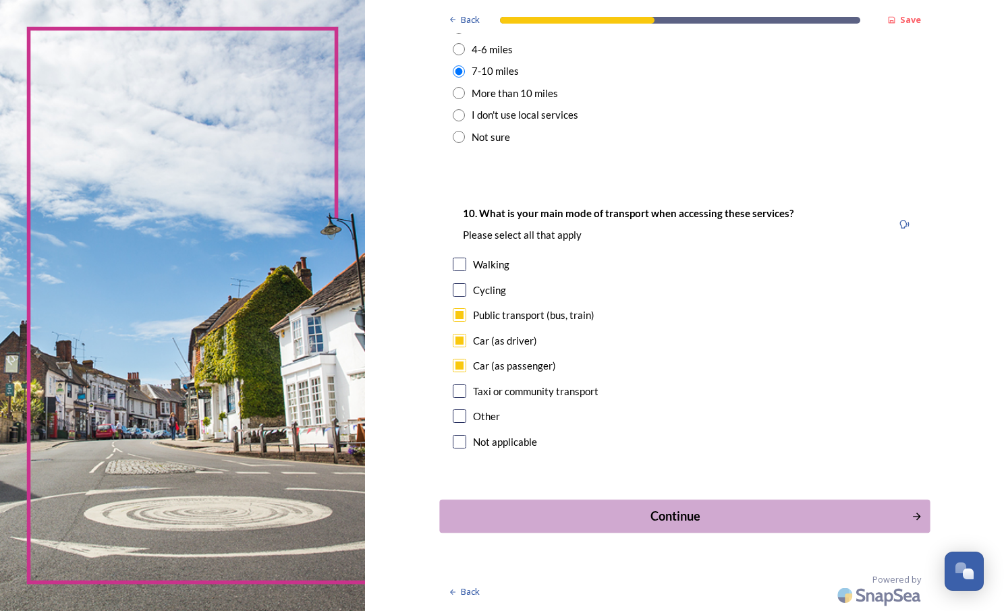
click at [588, 522] on div "Continue" at bounding box center [675, 516] width 457 height 18
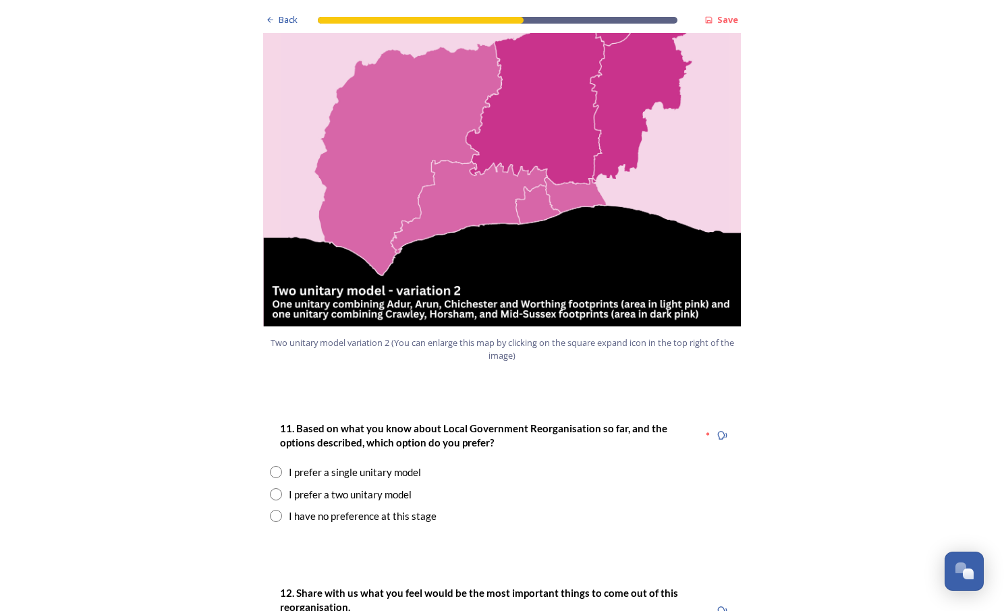
scroll to position [1619, 0]
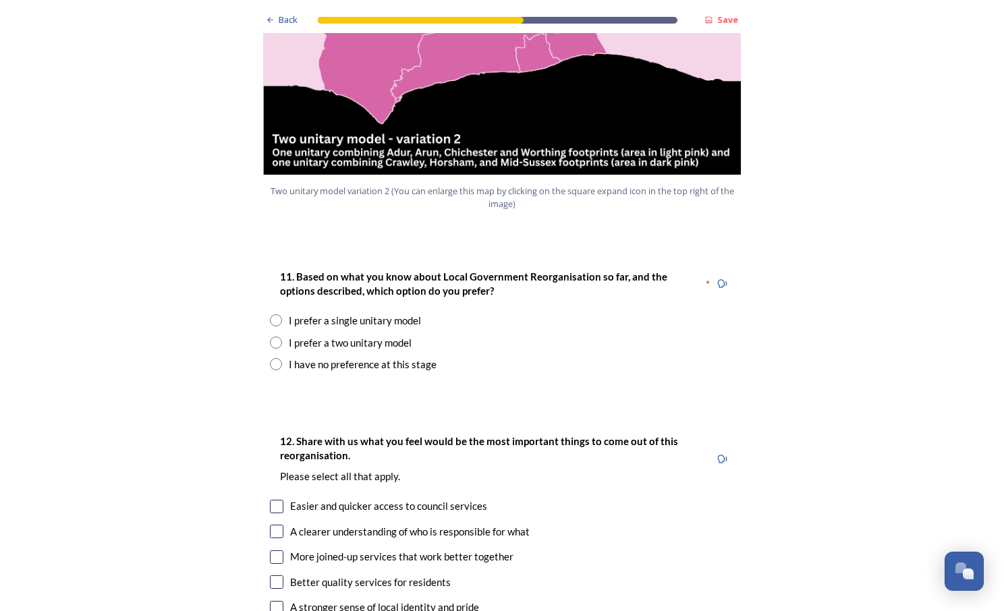
click at [322, 313] on div "I prefer a single unitary model" at bounding box center [355, 321] width 132 height 16
radio input "true"
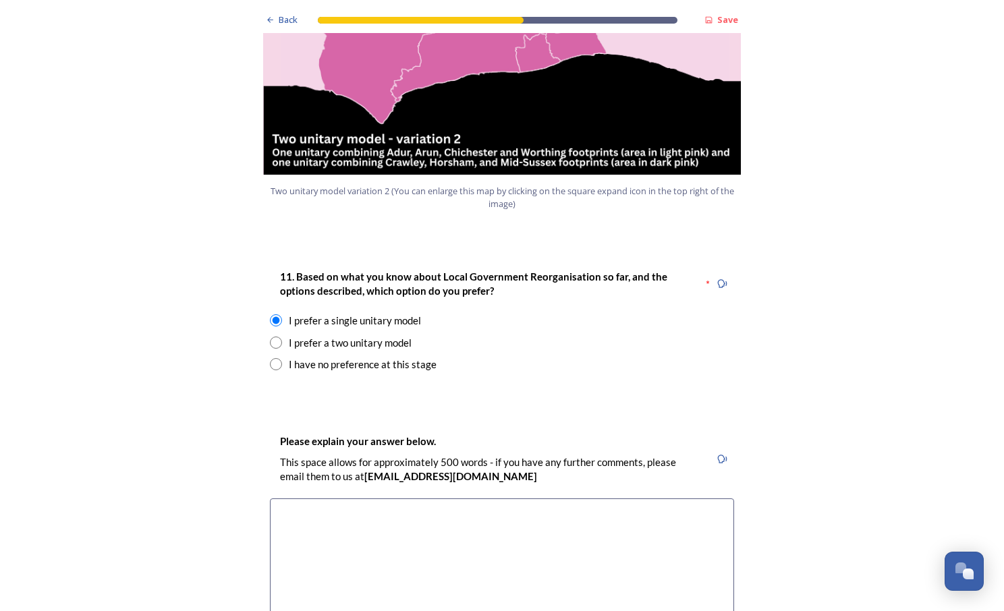
click at [421, 530] on textarea at bounding box center [502, 575] width 464 height 152
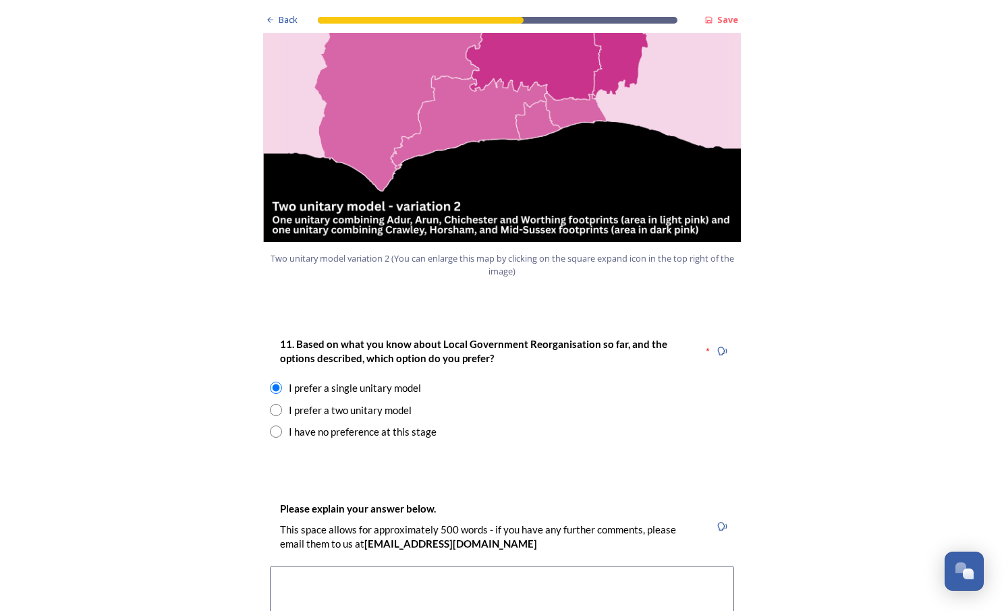
scroll to position [1754, 0]
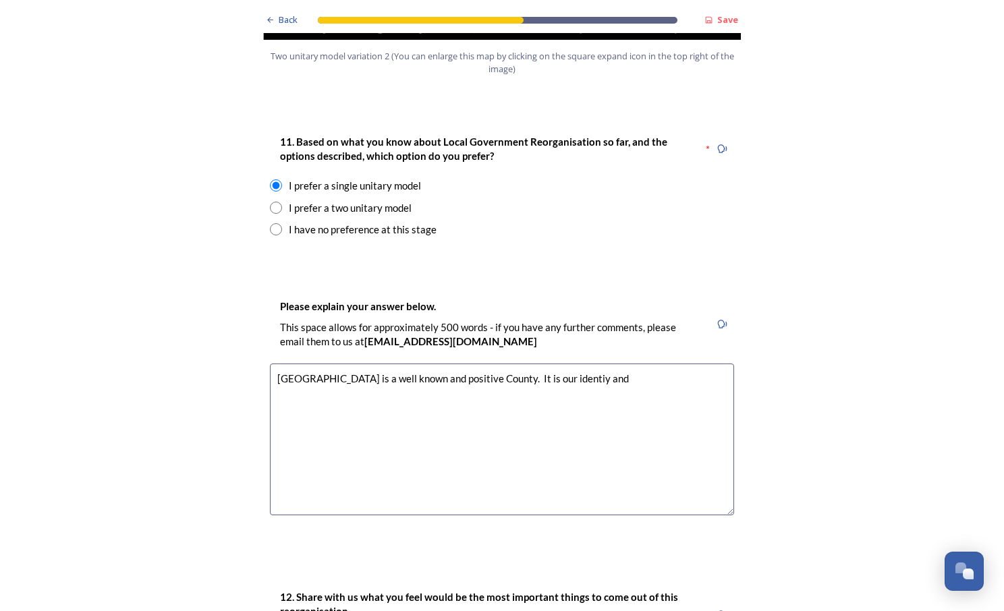
click at [497, 364] on textarea "West Sussex is a well known and positive County. It is our identiy and" at bounding box center [502, 440] width 464 height 152
click at [525, 364] on textarea "West Sussex is a well known and positive County. It has aunique is our identiy …" at bounding box center [502, 440] width 464 height 152
drag, startPoint x: 639, startPoint y: 342, endPoint x: 602, endPoint y: 345, distance: 36.6
click at [602, 364] on textarea "West Sussex is a well known and positive County. It has a unique is our identif…" at bounding box center [502, 440] width 464 height 152
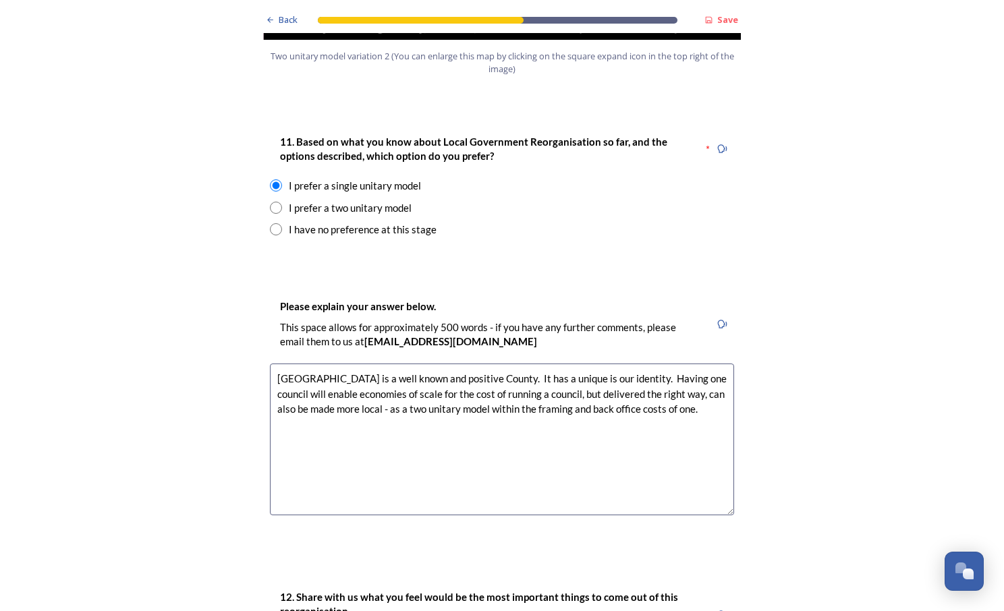
click at [355, 372] on textarea "West Sussex is a well known and positive County. It has a unique is our identit…" at bounding box center [502, 440] width 464 height 152
click at [364, 390] on textarea "West Sussex is a well known and positive County. It has a unique is our identit…" at bounding box center [502, 440] width 464 height 152
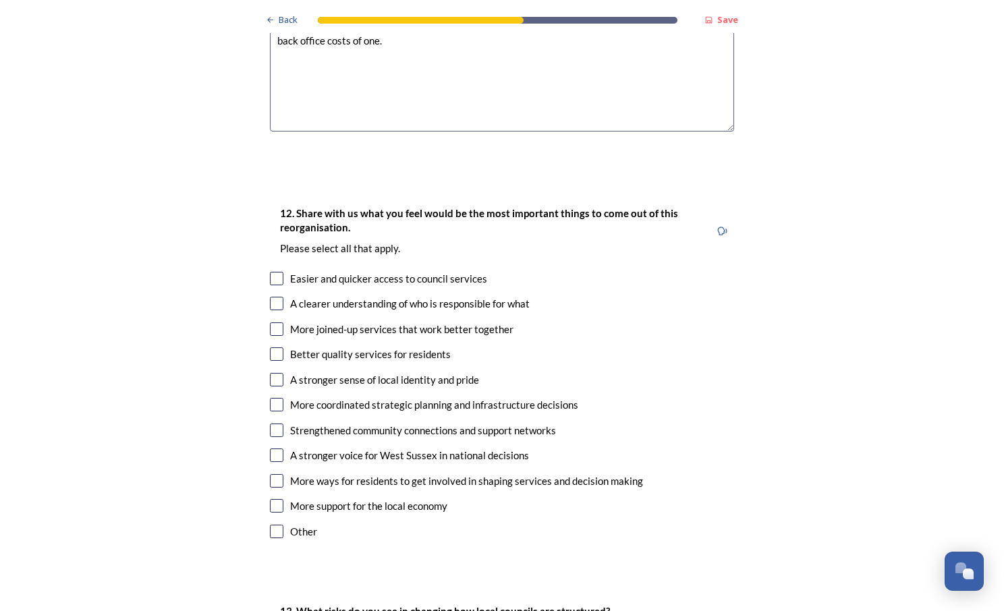
scroll to position [2226, 0]
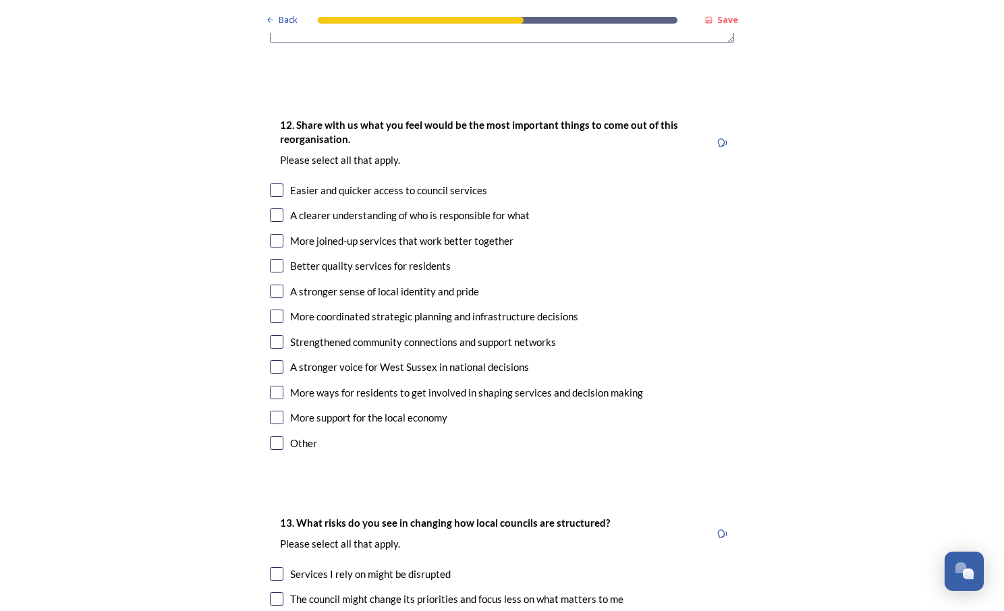
type textarea "West Sussex is a well known and positive County. It has a unique is our identit…"
click at [275, 183] on input "checkbox" at bounding box center [276, 189] width 13 height 13
click at [271, 183] on input "checkbox" at bounding box center [276, 189] width 13 height 13
checkbox input "false"
click at [273, 208] on input "checkbox" at bounding box center [276, 214] width 13 height 13
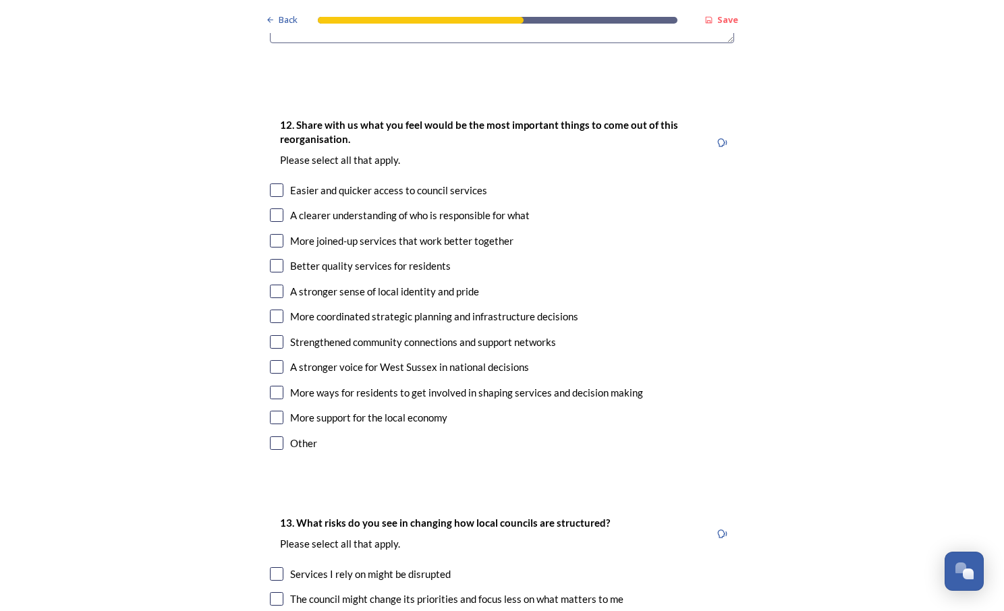
checkbox input "true"
click at [271, 259] on input "checkbox" at bounding box center [276, 265] width 13 height 13
checkbox input "true"
click at [281, 360] on div "A stronger voice for West Sussex in national decisions" at bounding box center [502, 368] width 464 height 16
click at [274, 360] on input "checkbox" at bounding box center [276, 366] width 13 height 13
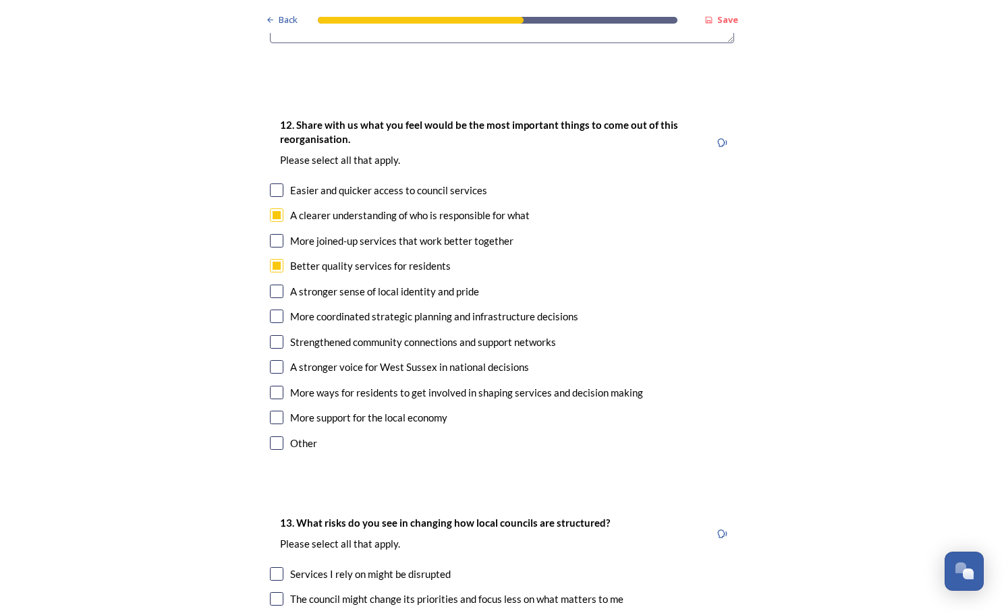
click at [275, 360] on input "checkbox" at bounding box center [276, 366] width 13 height 13
checkbox input "true"
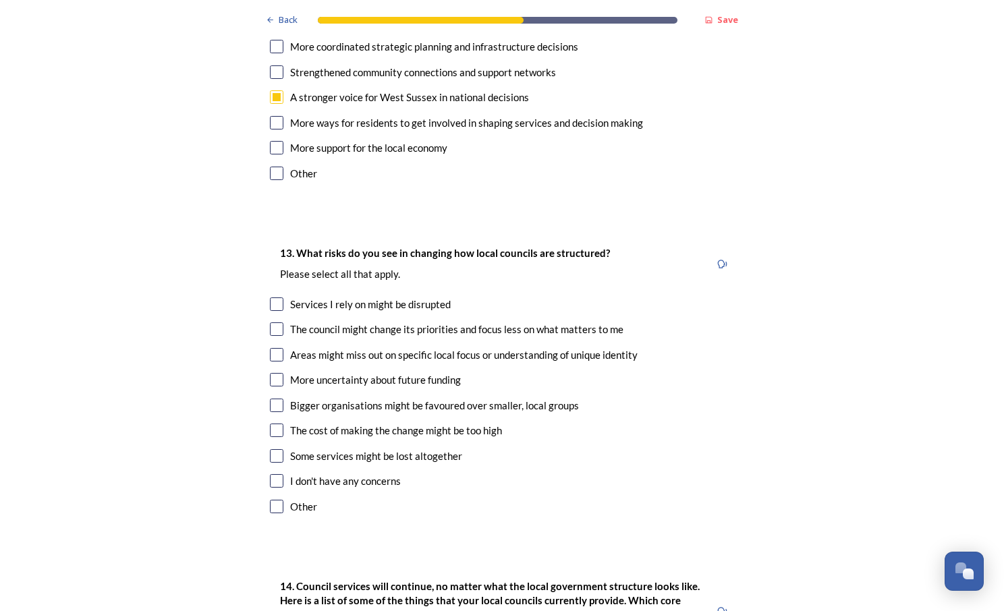
click at [278, 347] on div "Areas might miss out on specific local focus or understanding of unique identity" at bounding box center [502, 355] width 464 height 16
click at [271, 348] on input "checkbox" at bounding box center [276, 354] width 13 height 13
checkbox input "false"
click at [276, 373] on input "checkbox" at bounding box center [276, 379] width 13 height 13
checkbox input "true"
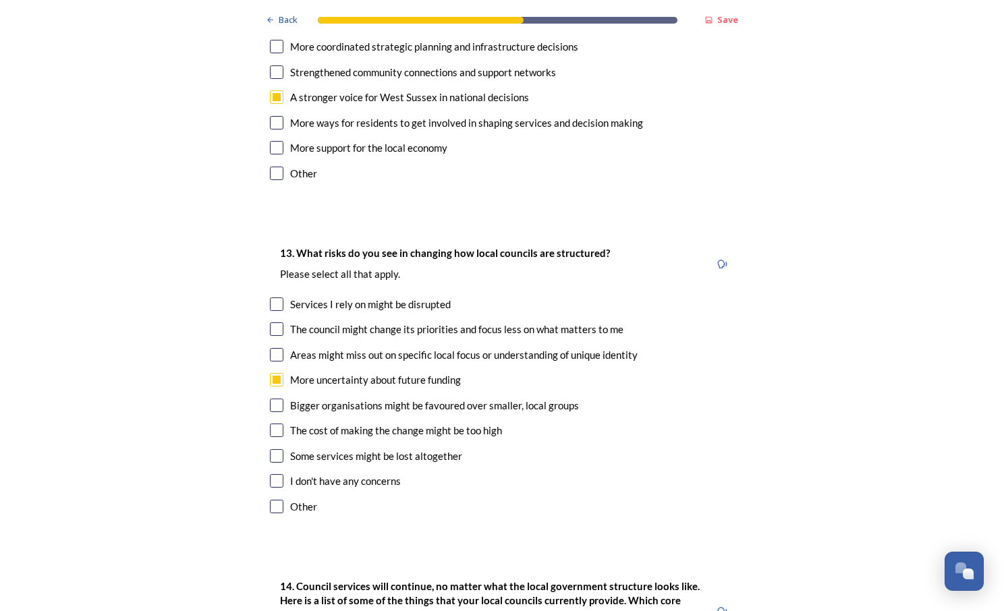
click at [271, 424] on input "checkbox" at bounding box center [276, 430] width 13 height 13
checkbox input "true"
click at [270, 449] on input "checkbox" at bounding box center [276, 455] width 13 height 13
checkbox input "true"
click at [277, 348] on input "checkbox" at bounding box center [276, 354] width 13 height 13
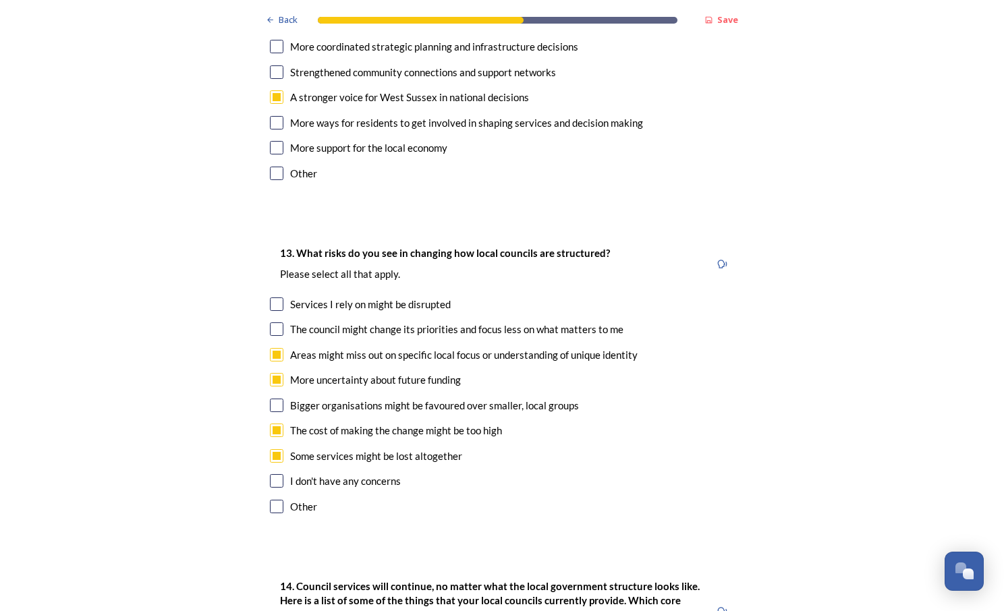
click at [277, 348] on input "checkbox" at bounding box center [276, 354] width 13 height 13
checkbox input "false"
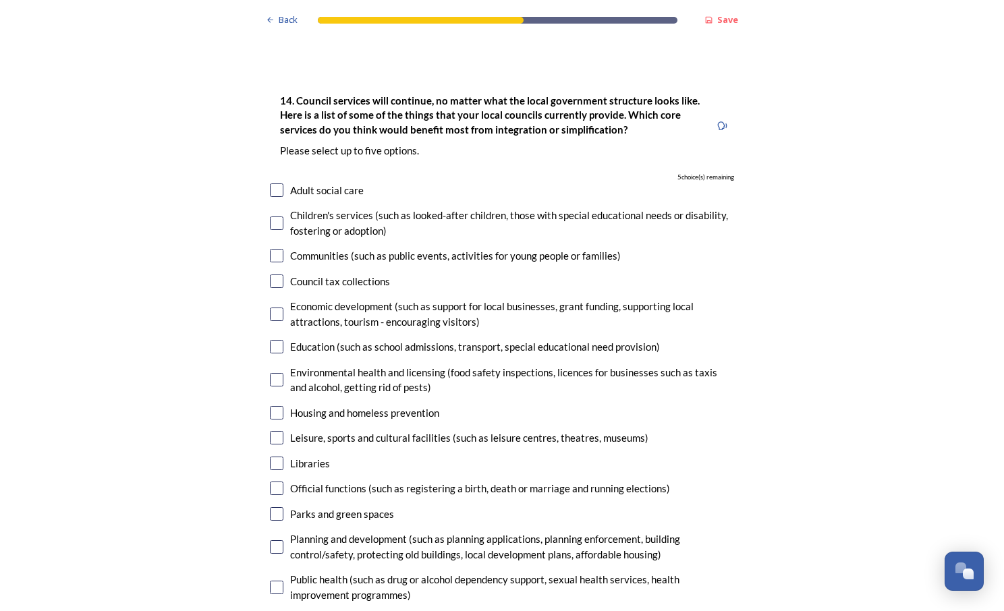
scroll to position [3103, 0]
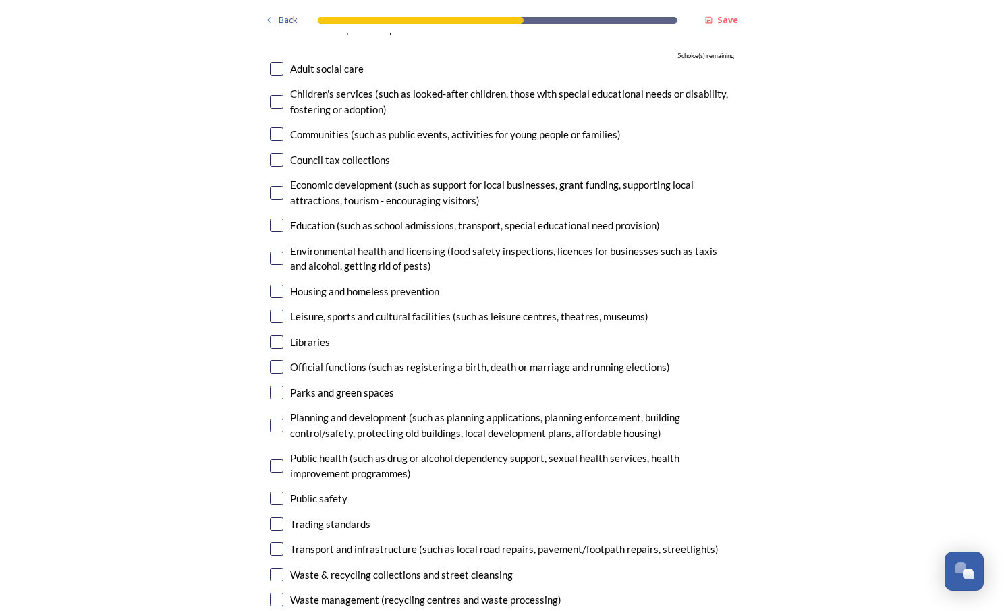
click at [270, 419] on input "checkbox" at bounding box center [276, 425] width 13 height 13
checkbox input "true"
click at [273, 310] on input "checkbox" at bounding box center [276, 316] width 13 height 13
checkbox input "true"
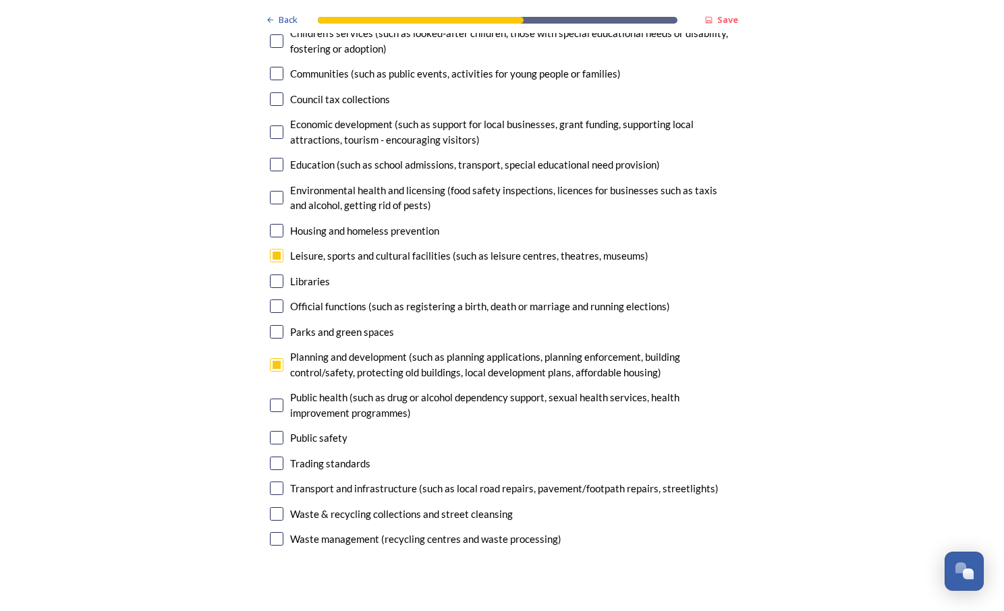
scroll to position [3238, 0]
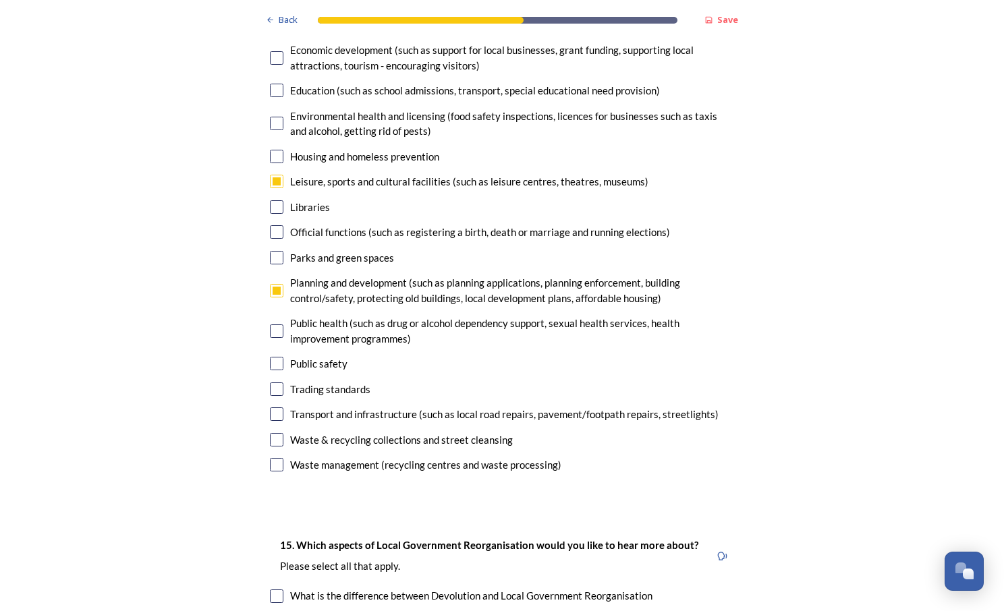
click at [271, 433] on input "checkbox" at bounding box center [276, 439] width 13 height 13
checkbox input "true"
click at [271, 458] on input "checkbox" at bounding box center [276, 464] width 13 height 13
checkbox input "true"
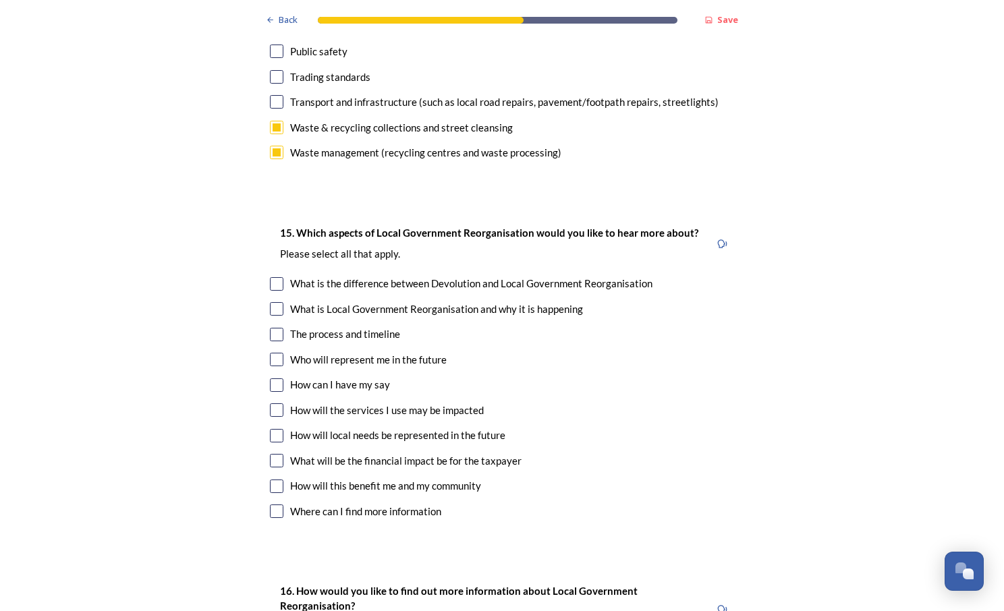
scroll to position [3643, 0]
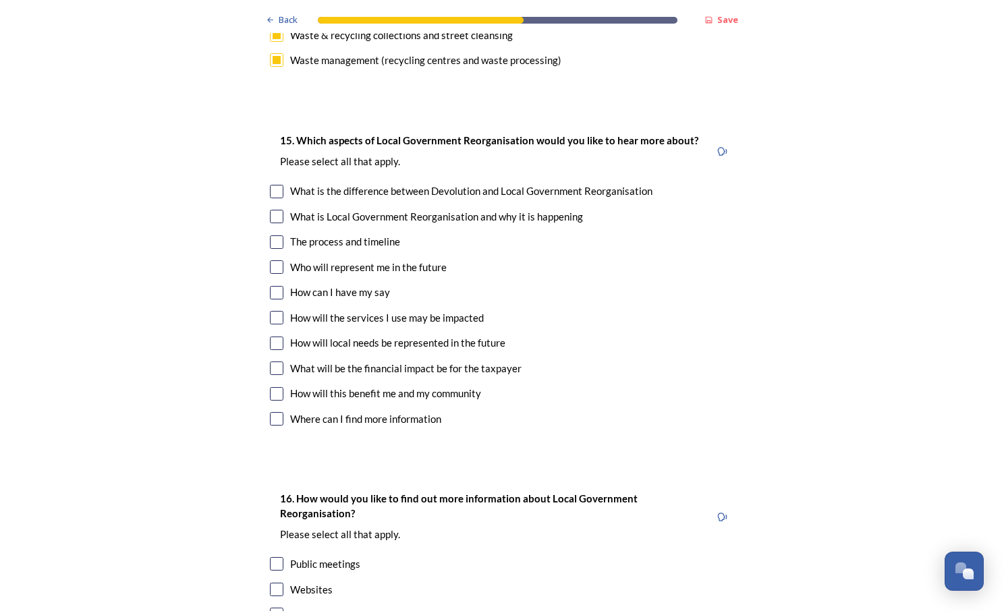
click at [277, 235] on input "checkbox" at bounding box center [276, 241] width 13 height 13
checkbox input "true"
click at [275, 286] on input "checkbox" at bounding box center [276, 292] width 13 height 13
checkbox input "true"
click at [277, 362] on input "checkbox" at bounding box center [276, 368] width 13 height 13
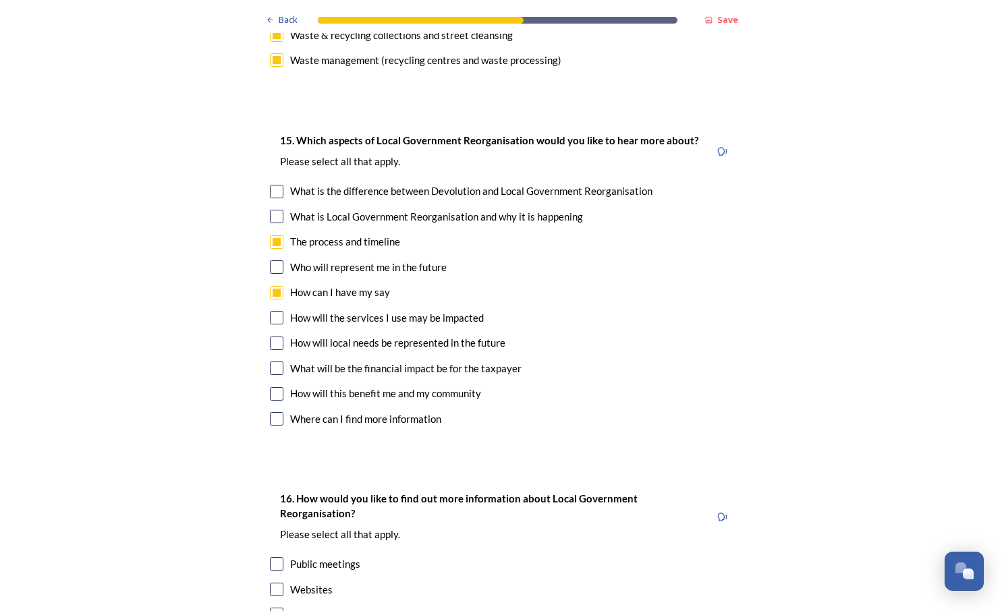
checkbox input "true"
click at [273, 286] on input "checkbox" at bounding box center [276, 292] width 13 height 13
checkbox input "false"
click at [275, 387] on input "checkbox" at bounding box center [276, 393] width 13 height 13
checkbox input "true"
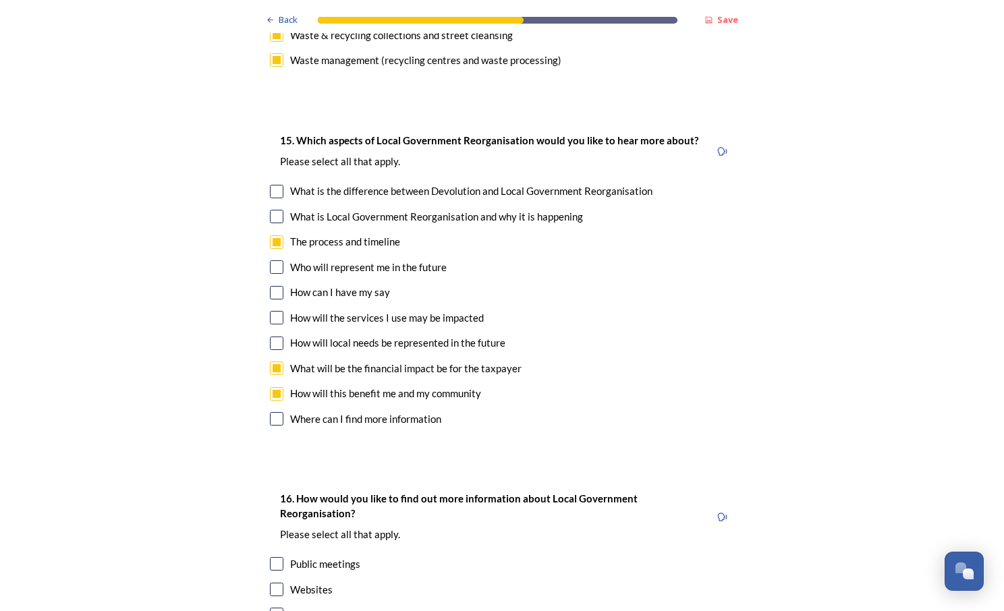
scroll to position [3852, 0]
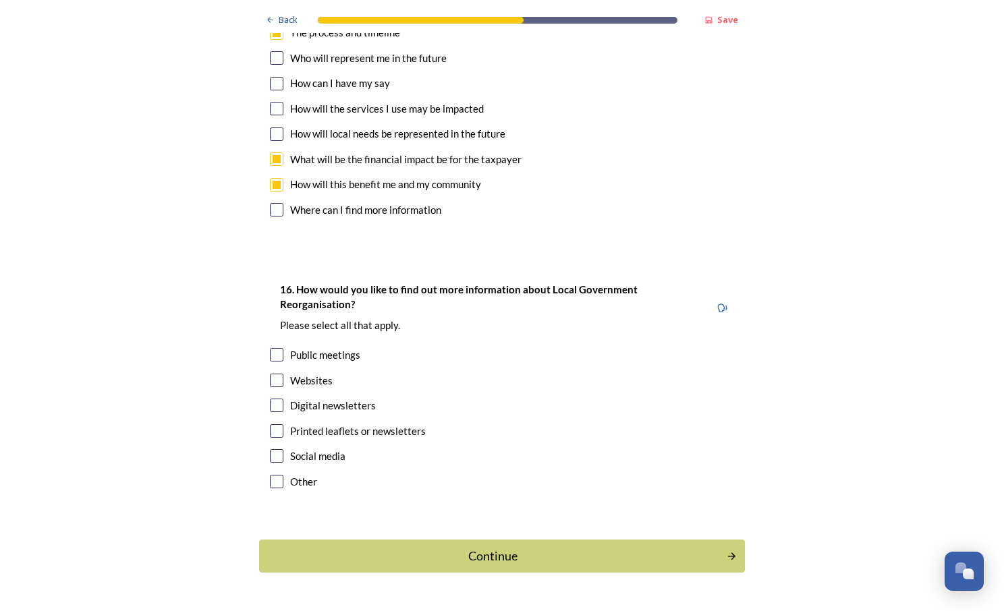
click at [271, 348] on input "checkbox" at bounding box center [276, 354] width 13 height 13
checkbox input "true"
click at [273, 399] on input "checkbox" at bounding box center [276, 405] width 13 height 13
checkbox input "true"
click at [370, 547] on div "Continue" at bounding box center [492, 556] width 457 height 18
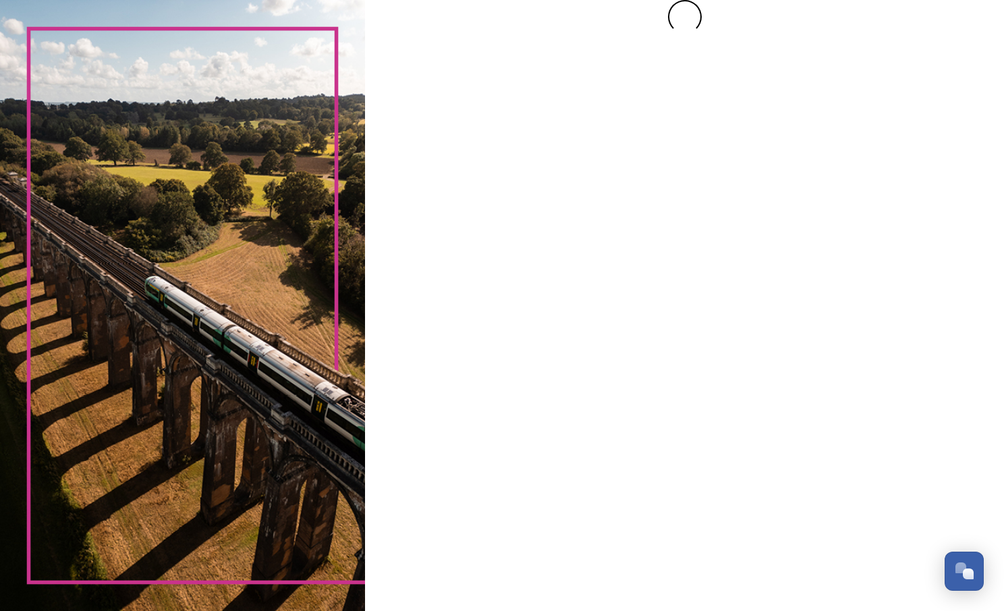
scroll to position [0, 0]
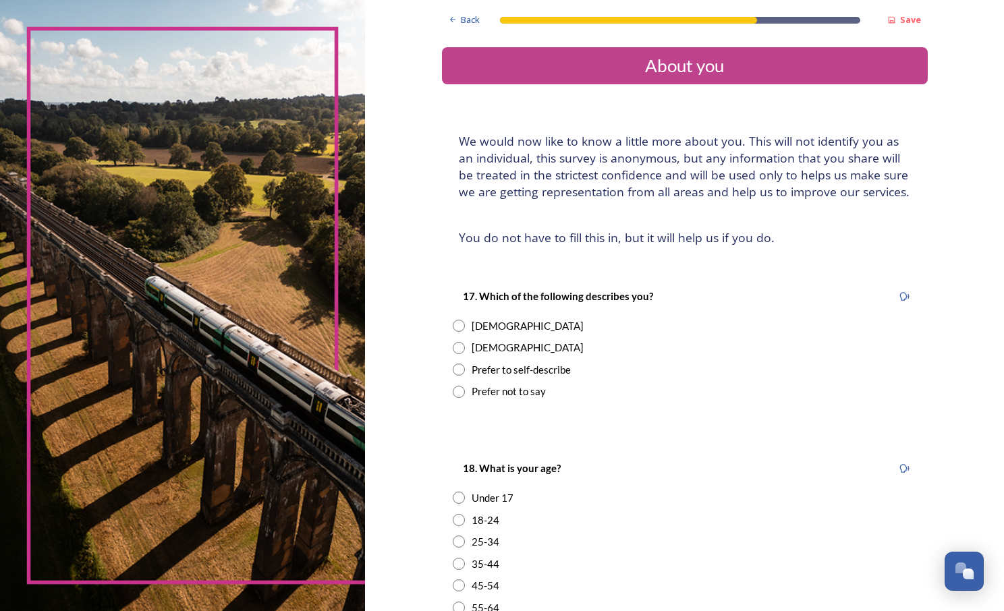
click at [478, 329] on div "Female" at bounding box center [528, 326] width 112 height 16
radio input "true"
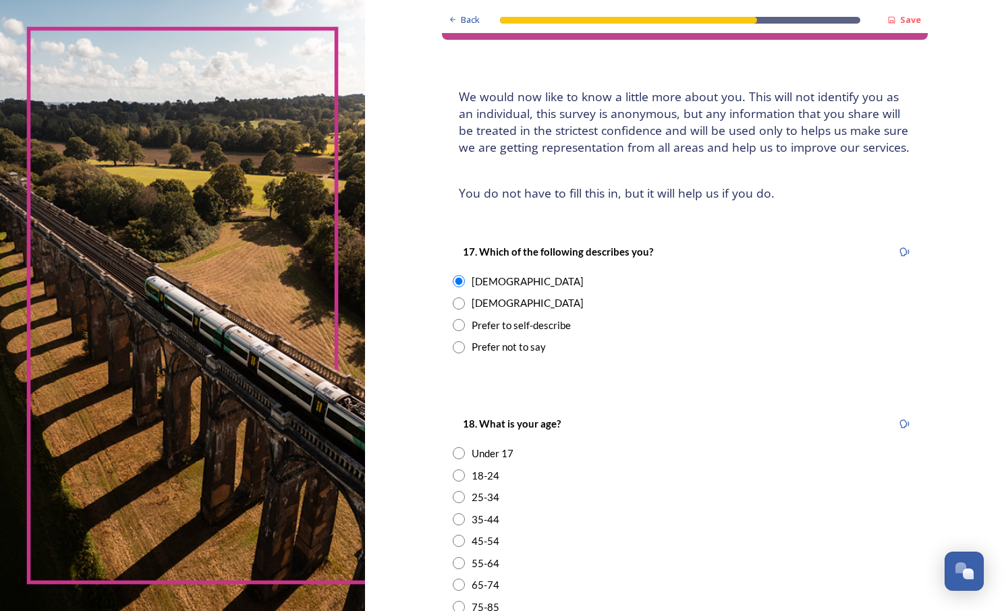
scroll to position [67, 0]
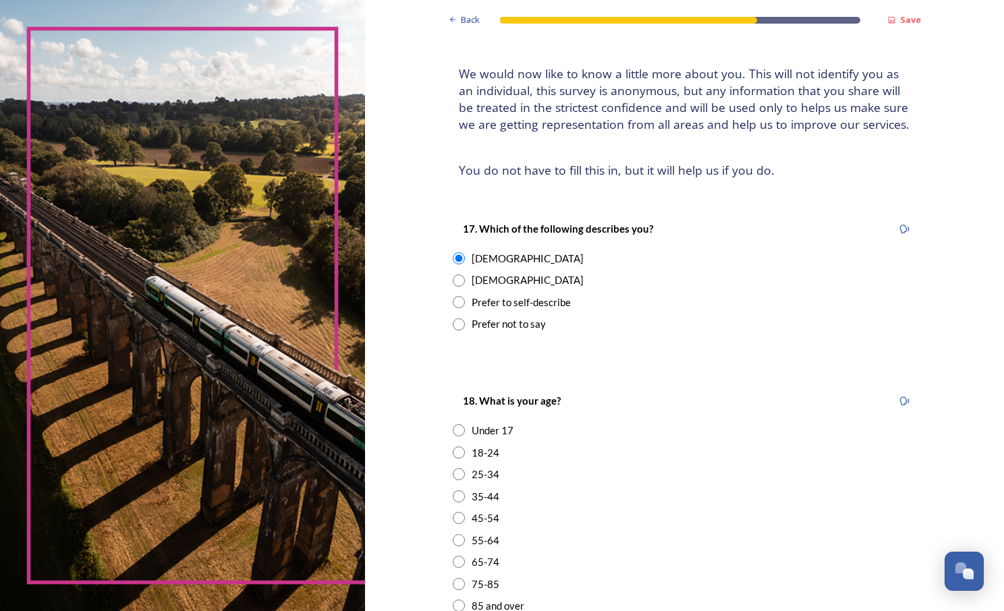
click at [482, 499] on div "35-44" at bounding box center [486, 497] width 28 height 16
radio input "true"
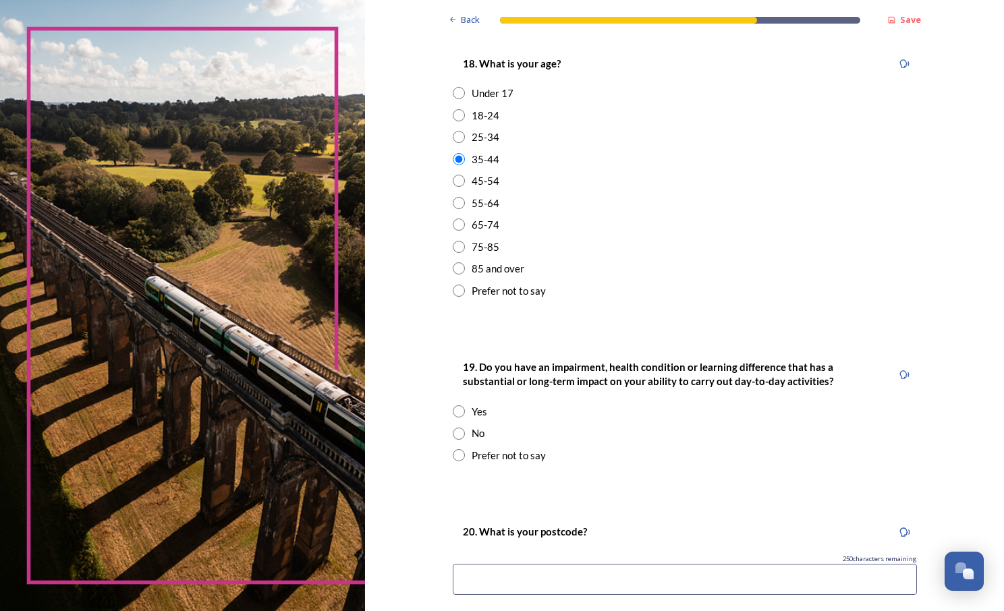
click at [476, 434] on div "No" at bounding box center [478, 434] width 13 height 16
radio input "true"
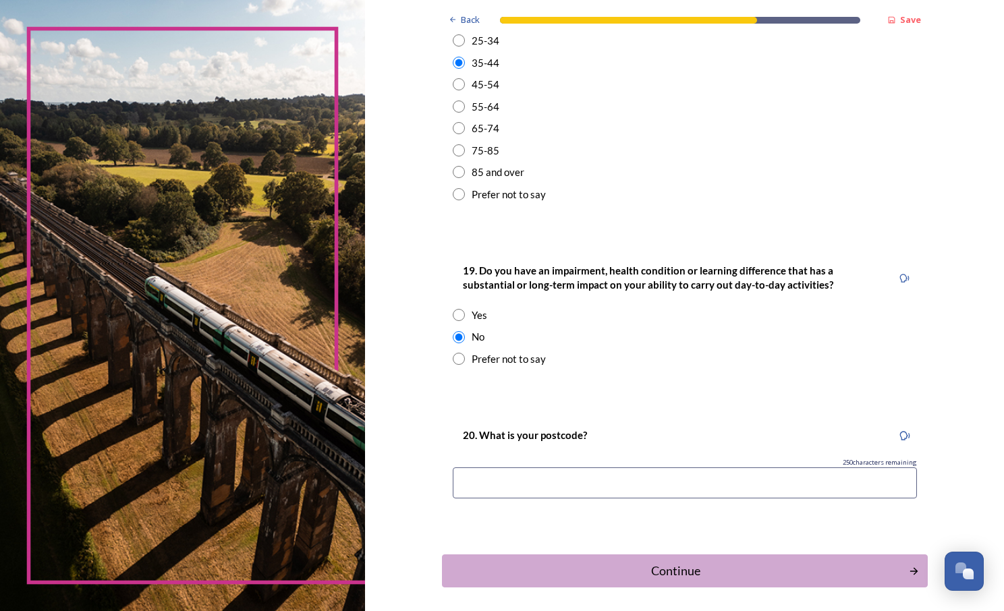
scroll to position [556, 0]
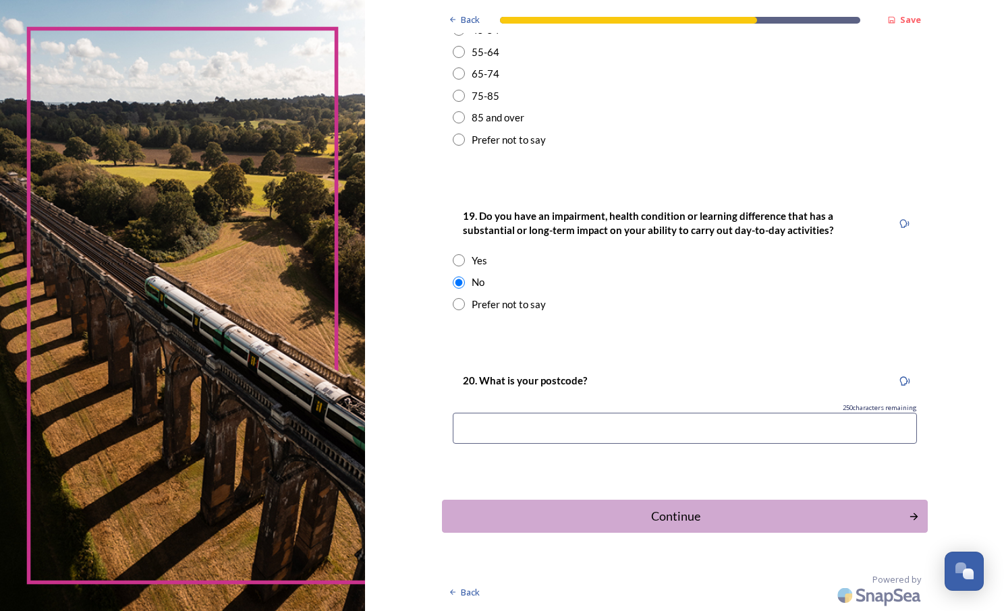
click at [511, 425] on input at bounding box center [685, 428] width 464 height 31
type input "PO22 6LJ"
click at [563, 510] on div "Continue" at bounding box center [675, 516] width 457 height 18
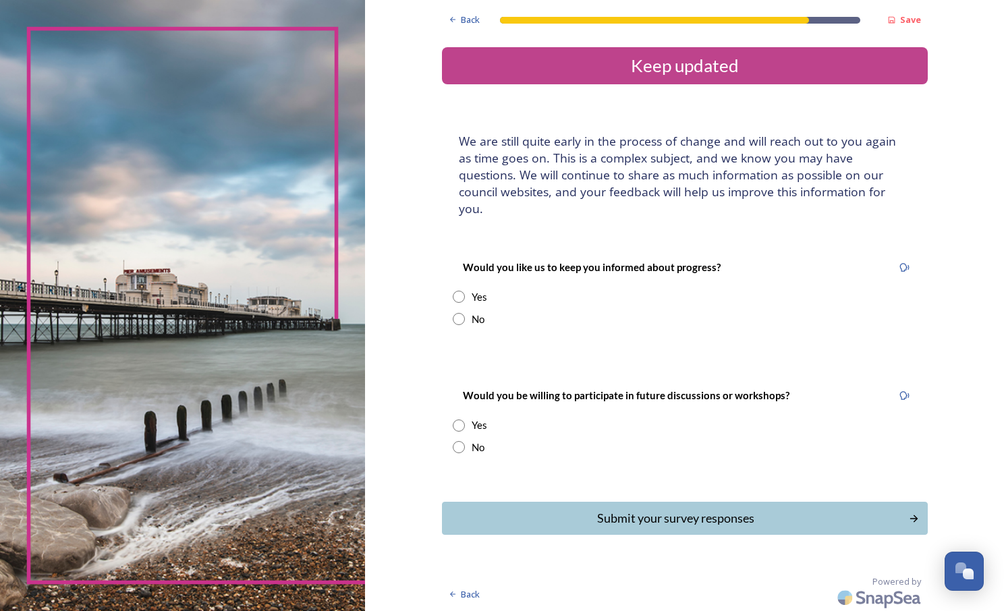
click at [468, 312] on div "No" at bounding box center [685, 320] width 464 height 16
radio input "true"
click at [467, 440] on div "No" at bounding box center [685, 448] width 464 height 16
radio input "true"
click at [606, 510] on div "Submit your survey responses" at bounding box center [675, 518] width 457 height 18
